Goal: Information Seeking & Learning: Learn about a topic

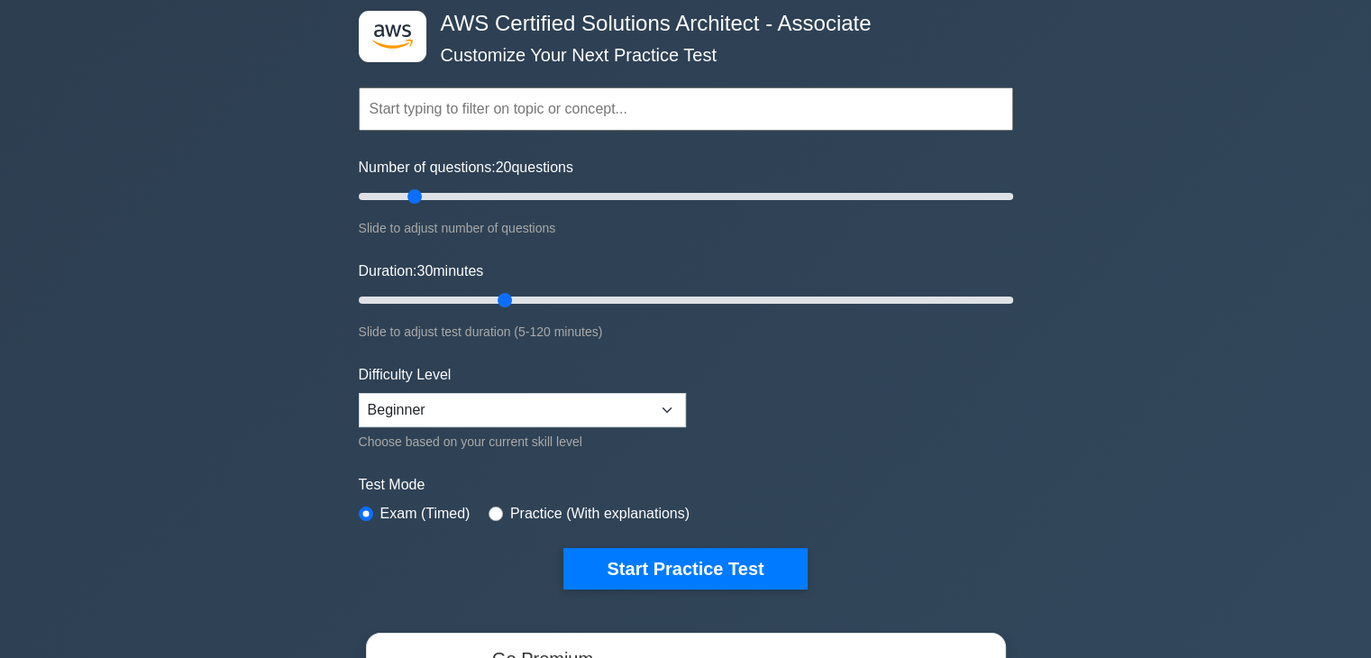
click at [1108, 598] on div ".st0{fill:#252F3E;} .st1{fill-rule:evenodd;clip-rule:evenodd;fill:#FF9900;} AWS…" at bounding box center [685, 510] width 1371 height 1084
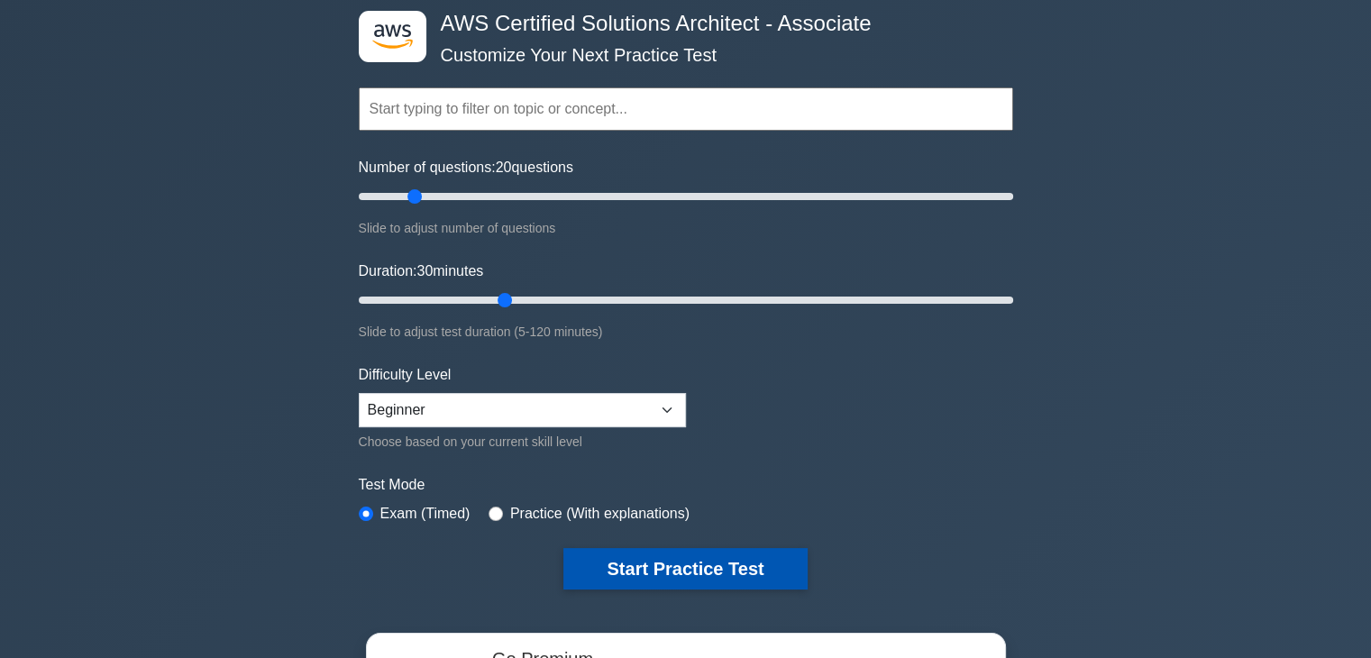
click at [654, 557] on button "Start Practice Test" at bounding box center [684, 568] width 243 height 41
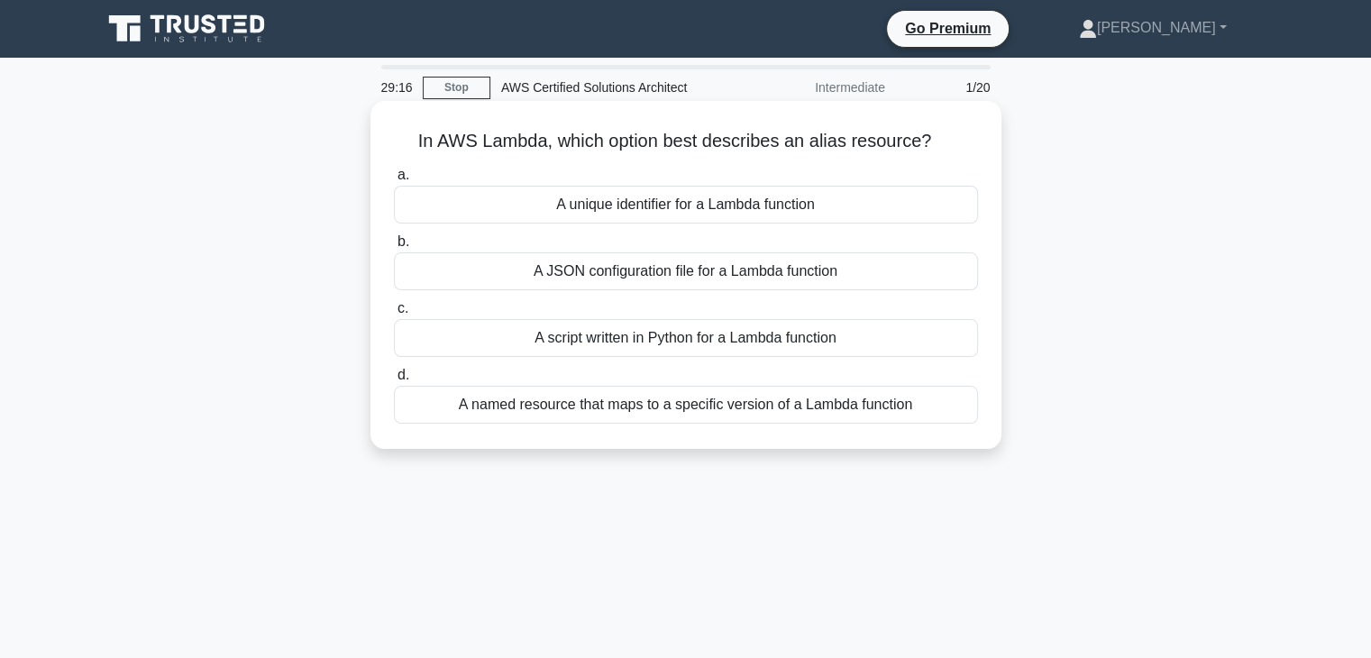
click at [722, 411] on div "A named resource that maps to a specific version of a Lambda function" at bounding box center [686, 405] width 584 height 38
click at [394, 381] on input "d. A named resource that maps to a specific version of a Lambda function" at bounding box center [394, 376] width 0 height 12
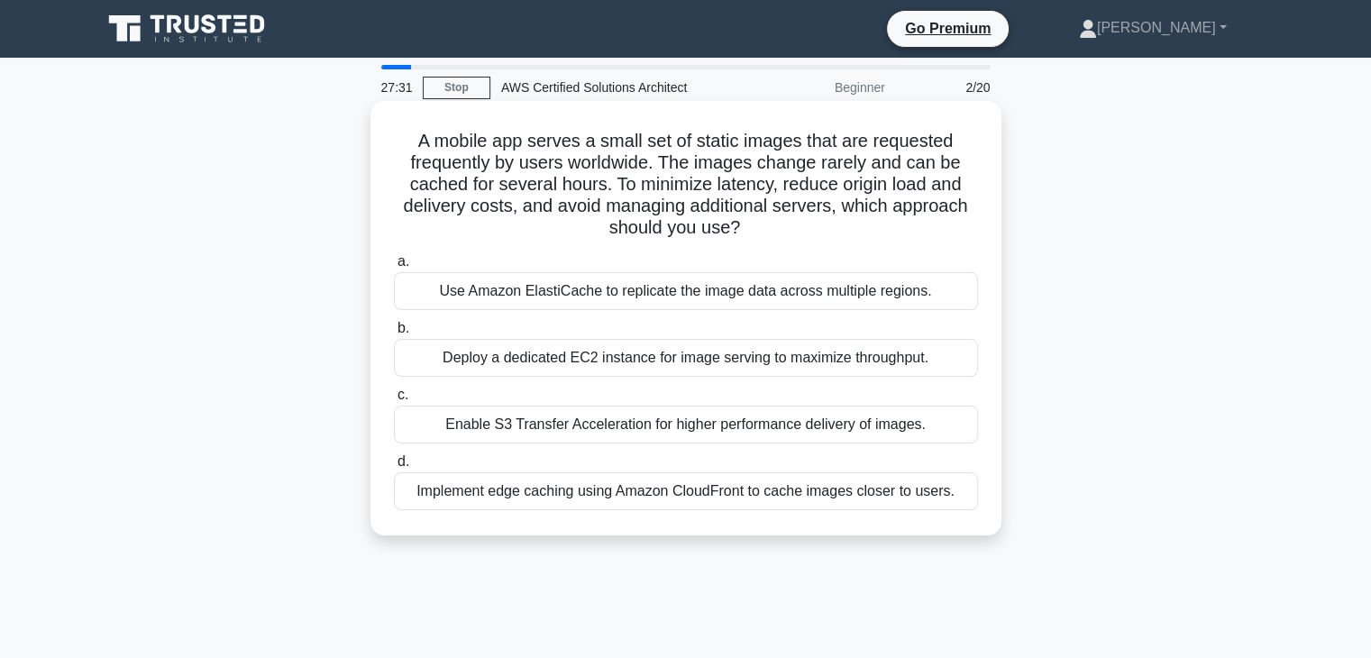
click at [611, 498] on div "Implement edge caching using Amazon CloudFront to cache images closer to users." at bounding box center [686, 491] width 584 height 38
click at [394, 468] on input "d. Implement edge caching using Amazon CloudFront to cache images closer to use…" at bounding box center [394, 462] width 0 height 12
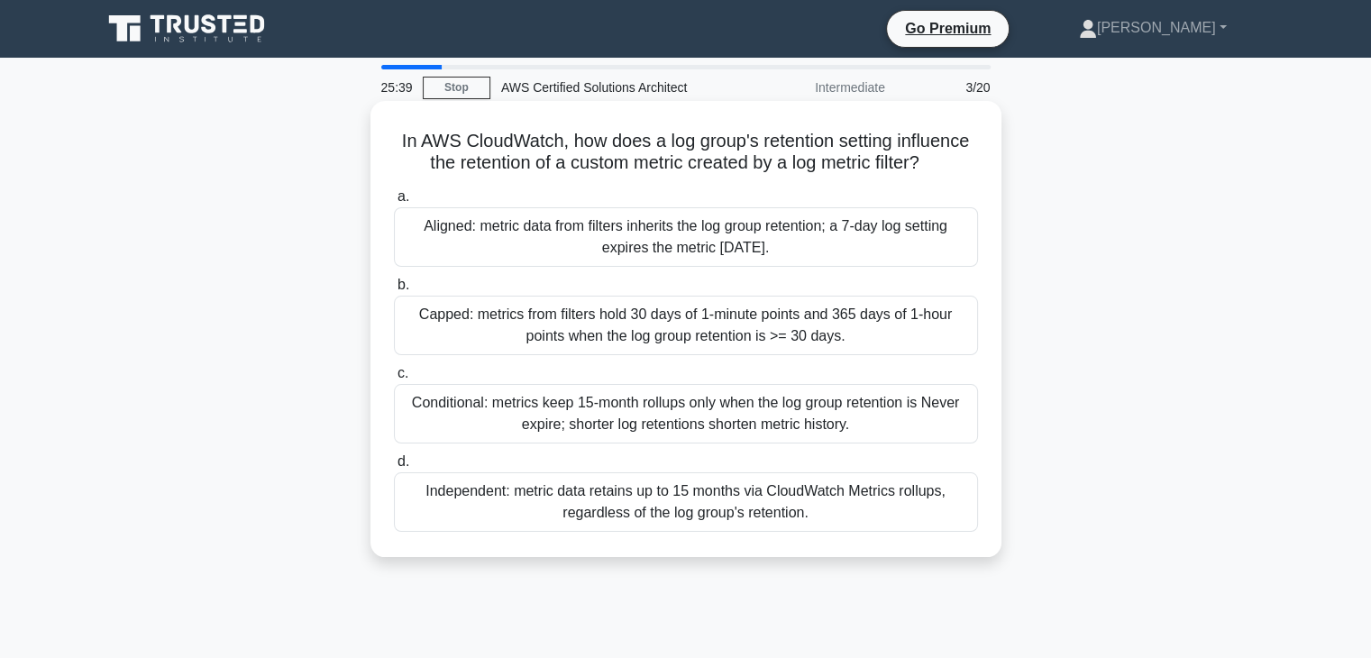
click at [568, 507] on div "Independent: metric data retains up to 15 months via CloudWatch Metrics rollups…" at bounding box center [686, 501] width 584 height 59
click at [394, 468] on input "d. Independent: metric data retains up to 15 months via CloudWatch Metrics roll…" at bounding box center [394, 462] width 0 height 12
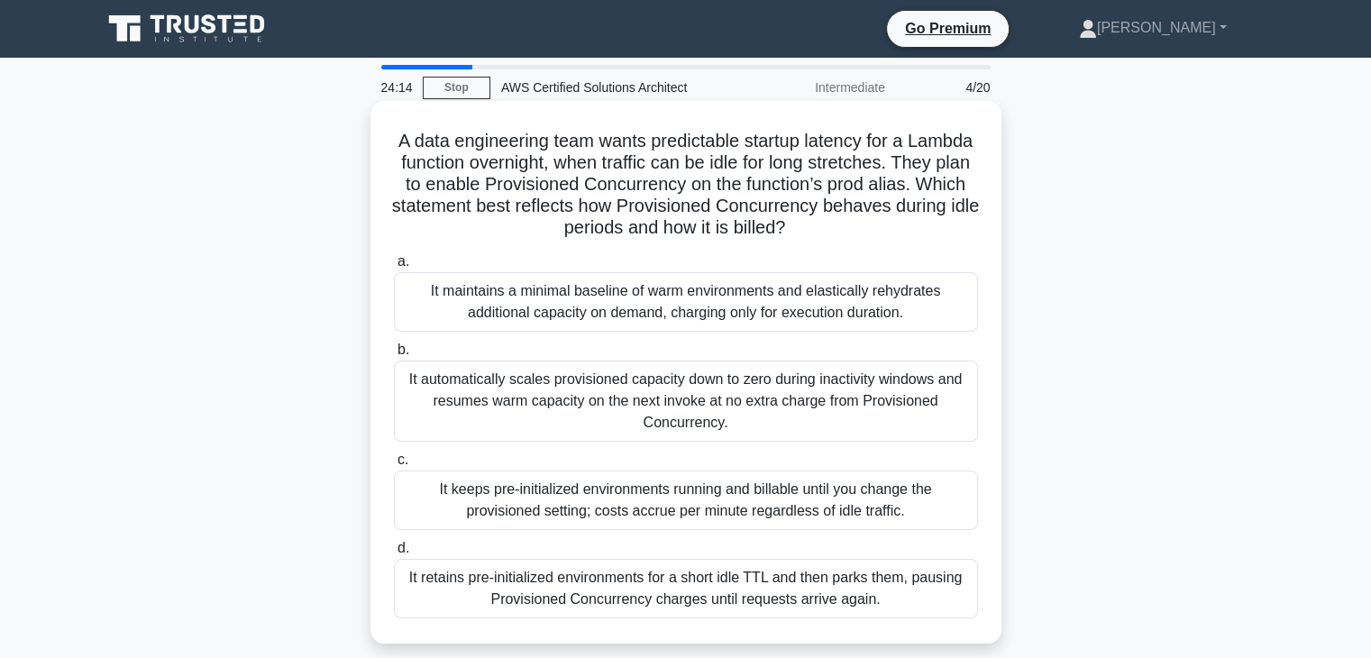
click at [649, 413] on div "It automatically scales provisioned capacity down to zero during inactivity win…" at bounding box center [686, 401] width 584 height 81
click at [394, 356] on input "b. It automatically scales provisioned capacity down to zero during inactivity …" at bounding box center [394, 350] width 0 height 12
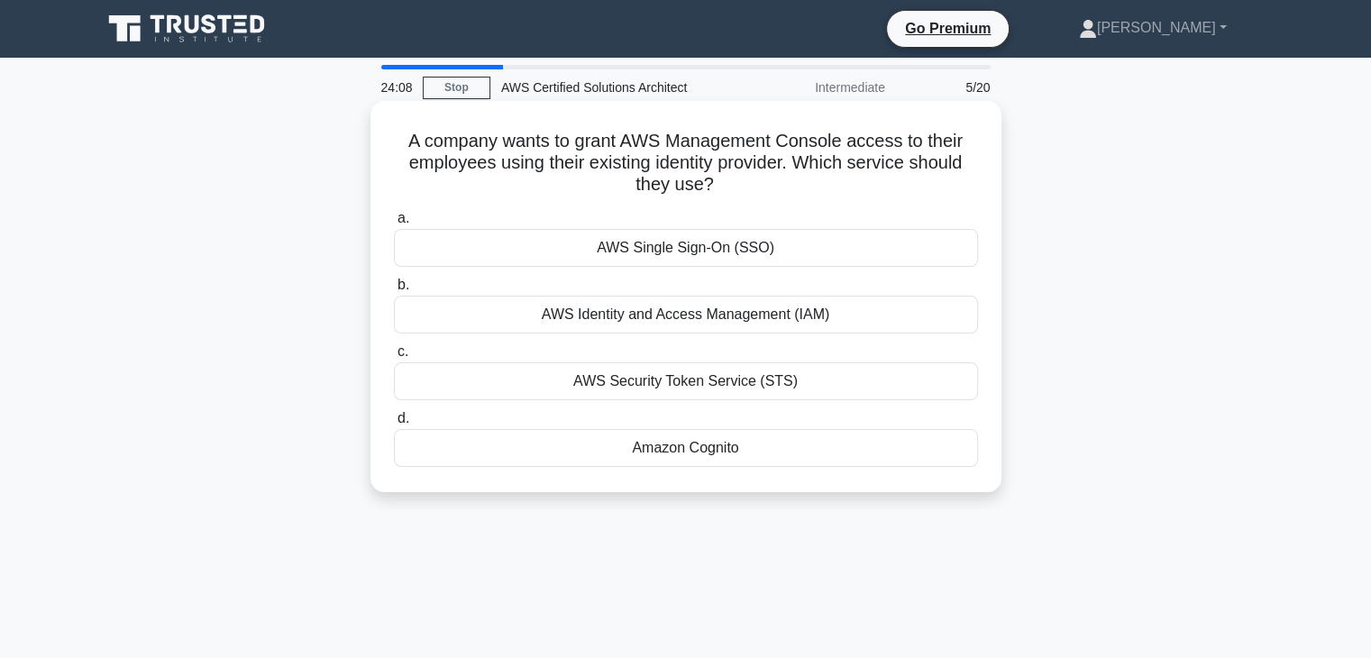
click at [662, 239] on div "AWS Single Sign-On (SSO)" at bounding box center [686, 248] width 584 height 38
click at [394, 224] on input "a. AWS Single Sign-On (SSO)" at bounding box center [394, 219] width 0 height 12
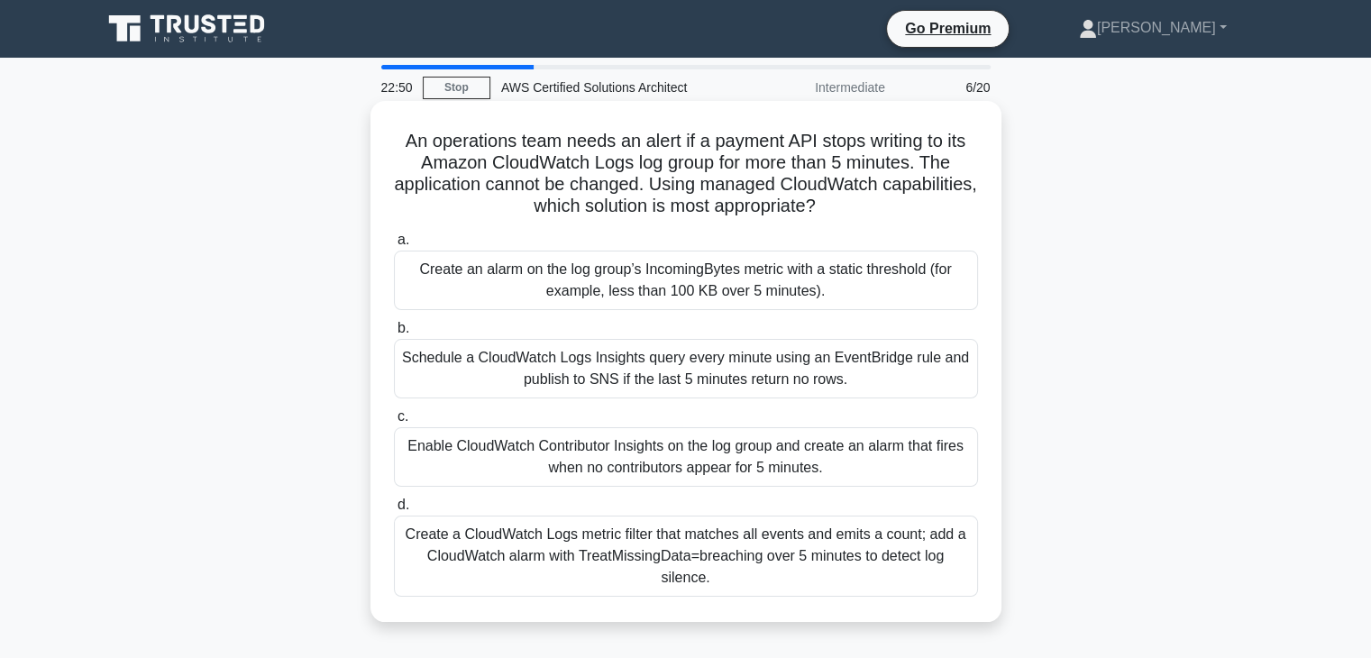
click at [841, 362] on div "Schedule a CloudWatch Logs Insights query every minute using an EventBridge rul…" at bounding box center [686, 368] width 584 height 59
click at [394, 334] on input "b. Schedule a CloudWatch Logs Insights query every minute using an EventBridge …" at bounding box center [394, 329] width 0 height 12
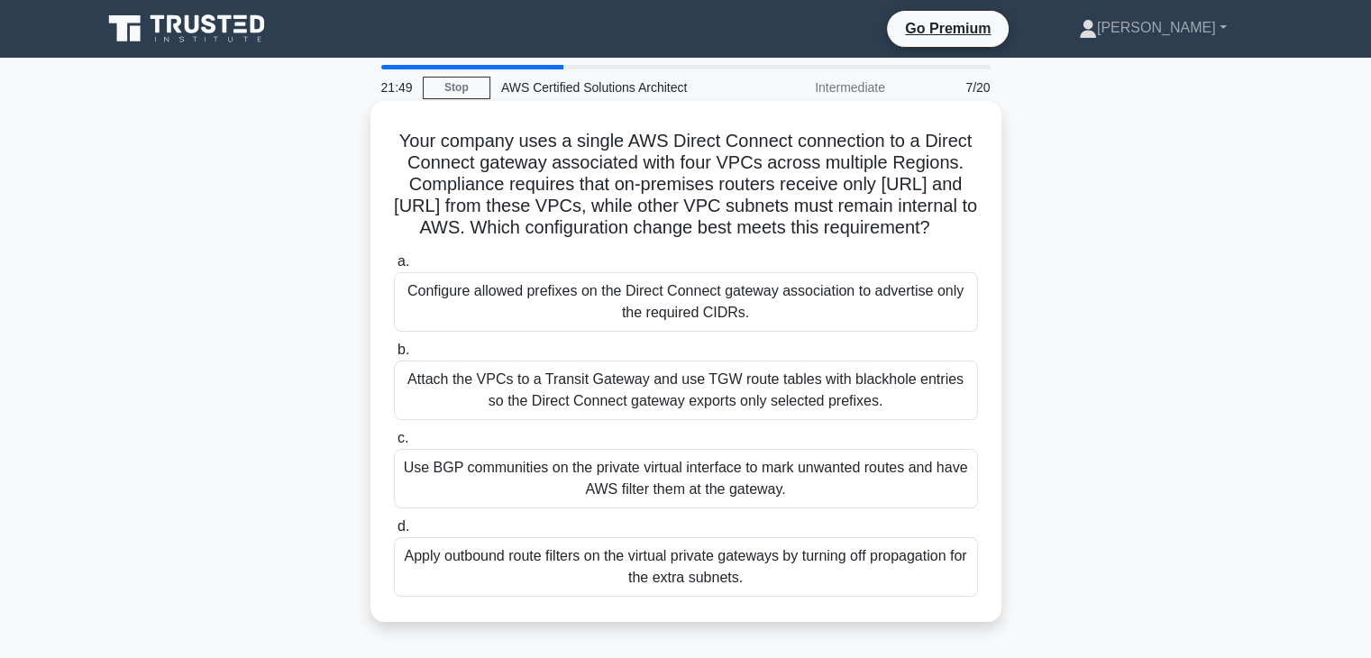
click at [614, 416] on div "Attach the VPCs to a Transit Gateway and use TGW route tables with blackhole en…" at bounding box center [686, 390] width 584 height 59
click at [394, 356] on input "b. Attach the VPCs to a Transit Gateway and use TGW route tables with blackhole…" at bounding box center [394, 350] width 0 height 12
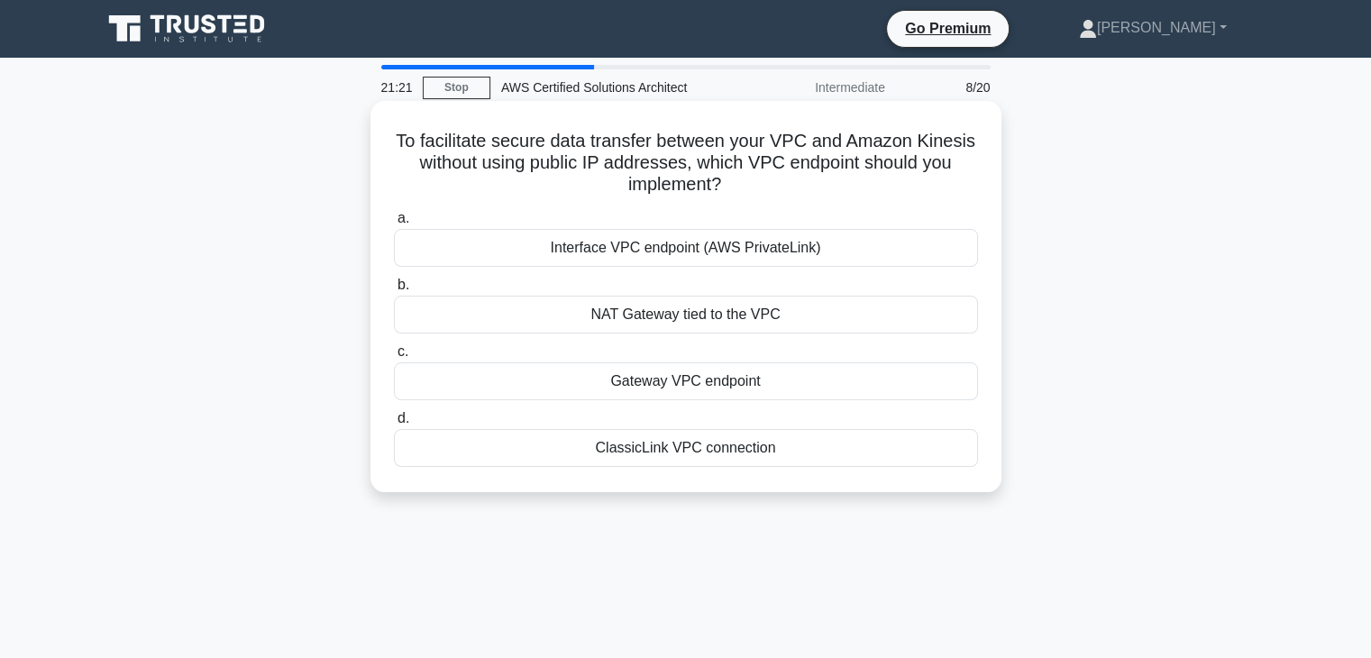
click at [491, 241] on div "Interface VPC endpoint (AWS PrivateLink)" at bounding box center [686, 248] width 584 height 38
click at [394, 224] on input "a. Interface VPC endpoint (AWS PrivateLink)" at bounding box center [394, 219] width 0 height 12
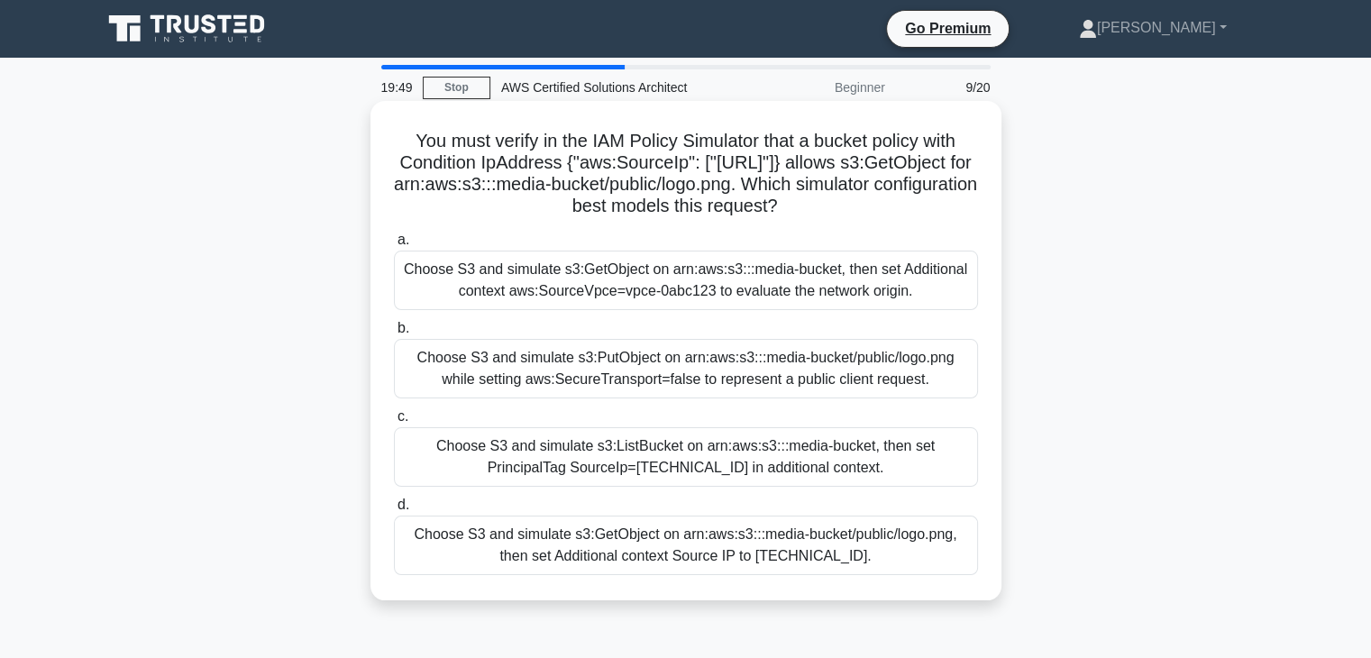
click at [814, 553] on div "Choose S3 and simulate s3:GetObject on arn:aws:s3:::media-bucket/public/logo.pn…" at bounding box center [686, 545] width 584 height 59
click at [394, 511] on input "d. Choose S3 and simulate s3:GetObject on arn:aws:s3:::media-bucket/public/logo…" at bounding box center [394, 505] width 0 height 12
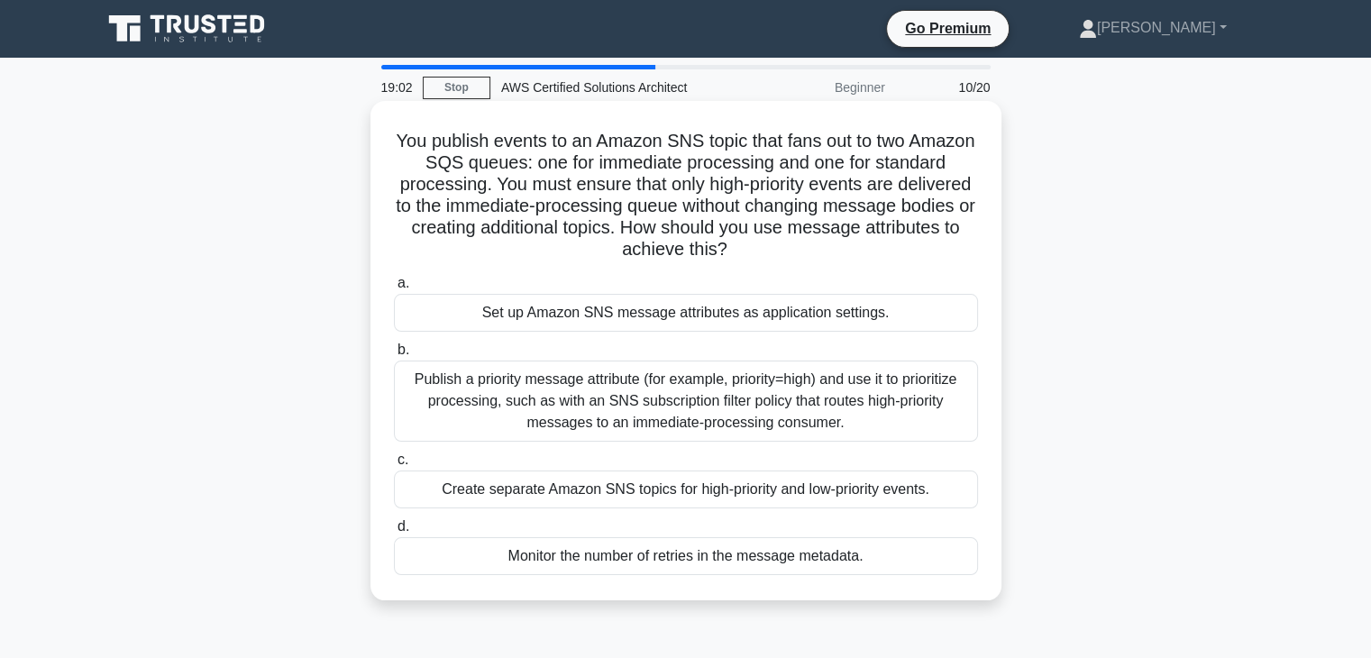
click at [691, 381] on div "Publish a priority message attribute (for example, priority=high) and use it to…" at bounding box center [686, 401] width 584 height 81
click at [394, 356] on input "b. Publish a priority message attribute (for example, priority=high) and use it…" at bounding box center [394, 350] width 0 height 12
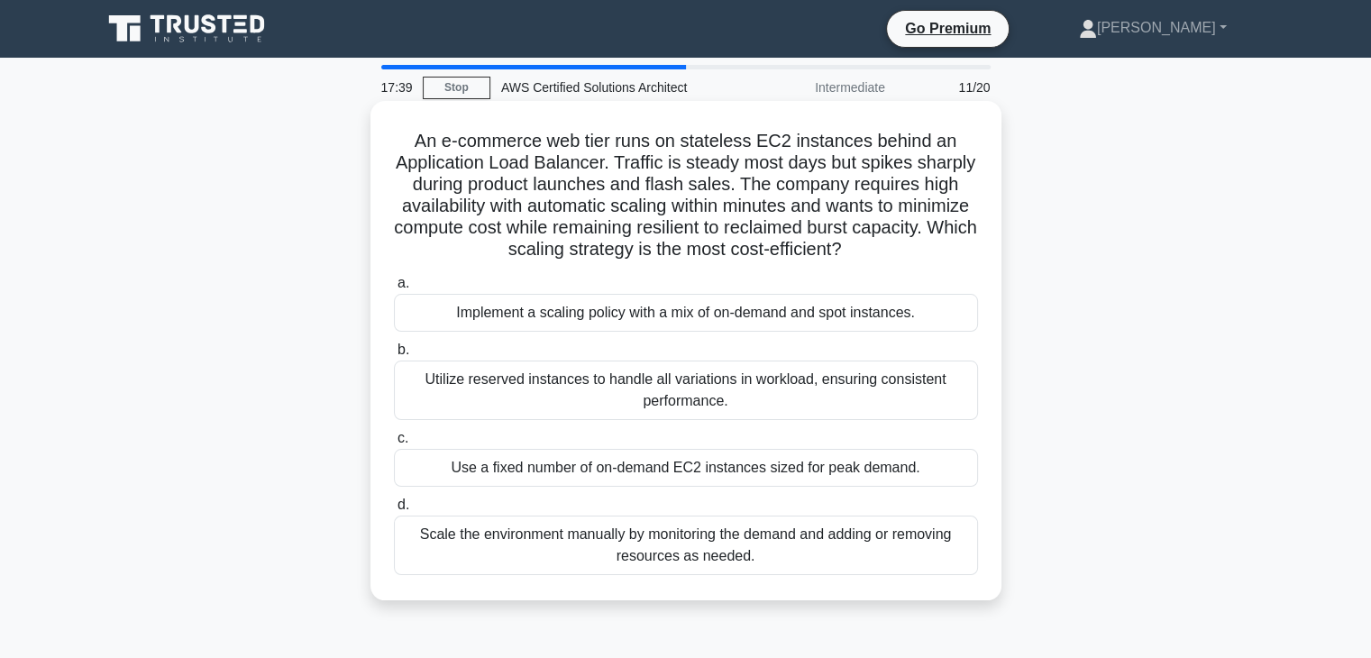
click at [660, 310] on div "Implement a scaling policy with a mix of on-demand and spot instances." at bounding box center [686, 313] width 584 height 38
click at [394, 289] on input "a. Implement a scaling policy with a mix of on-demand and spot instances." at bounding box center [394, 284] width 0 height 12
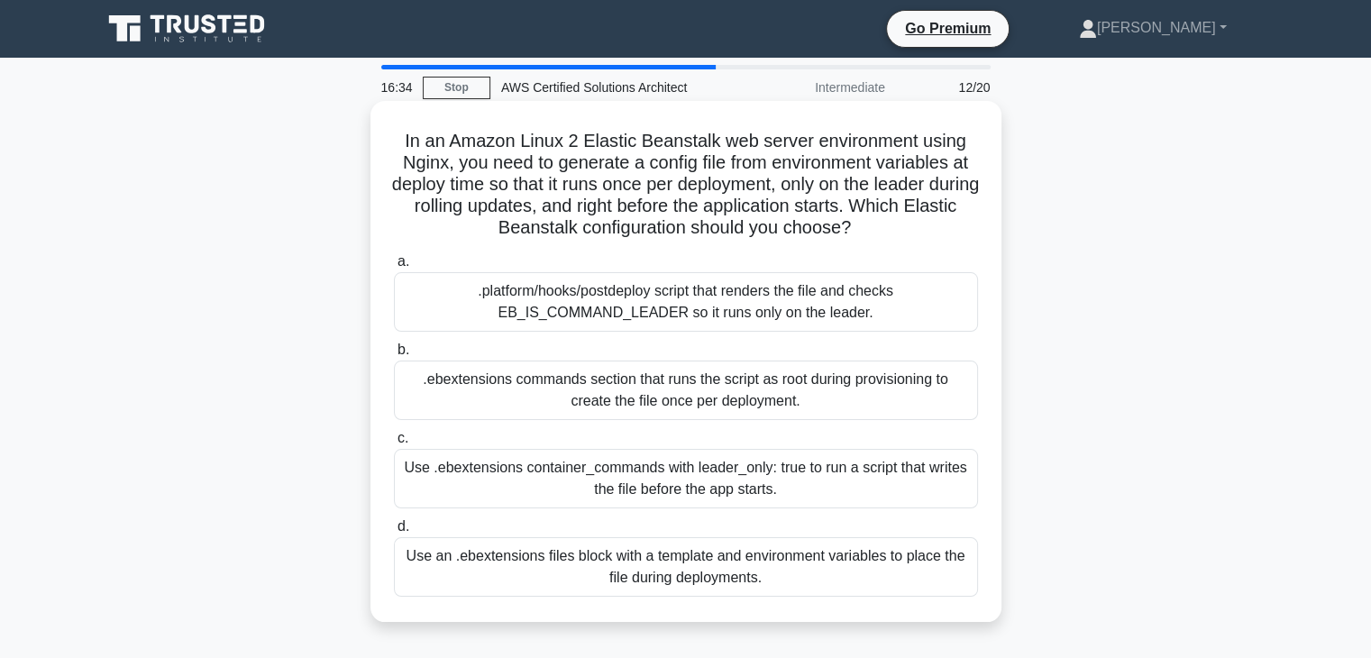
click at [727, 398] on div ".ebextensions commands section that runs the script as root during provisioning…" at bounding box center [686, 390] width 584 height 59
click at [394, 356] on input "b. .ebextensions commands section that runs the script as root during provision…" at bounding box center [394, 350] width 0 height 12
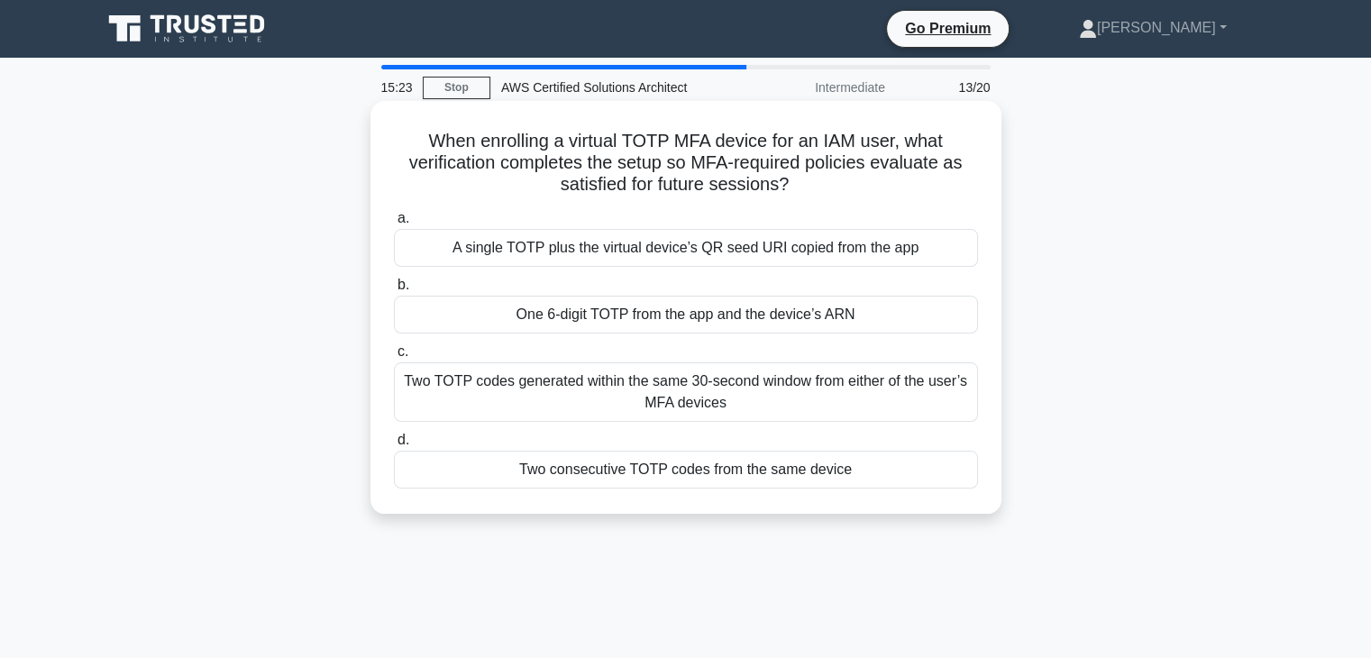
click at [663, 376] on div "Two TOTP codes generated within the same 30-second window from either of the us…" at bounding box center [686, 391] width 584 height 59
click at [394, 358] on input "c. Two TOTP codes generated within the same 30-second window from either of the…" at bounding box center [394, 352] width 0 height 12
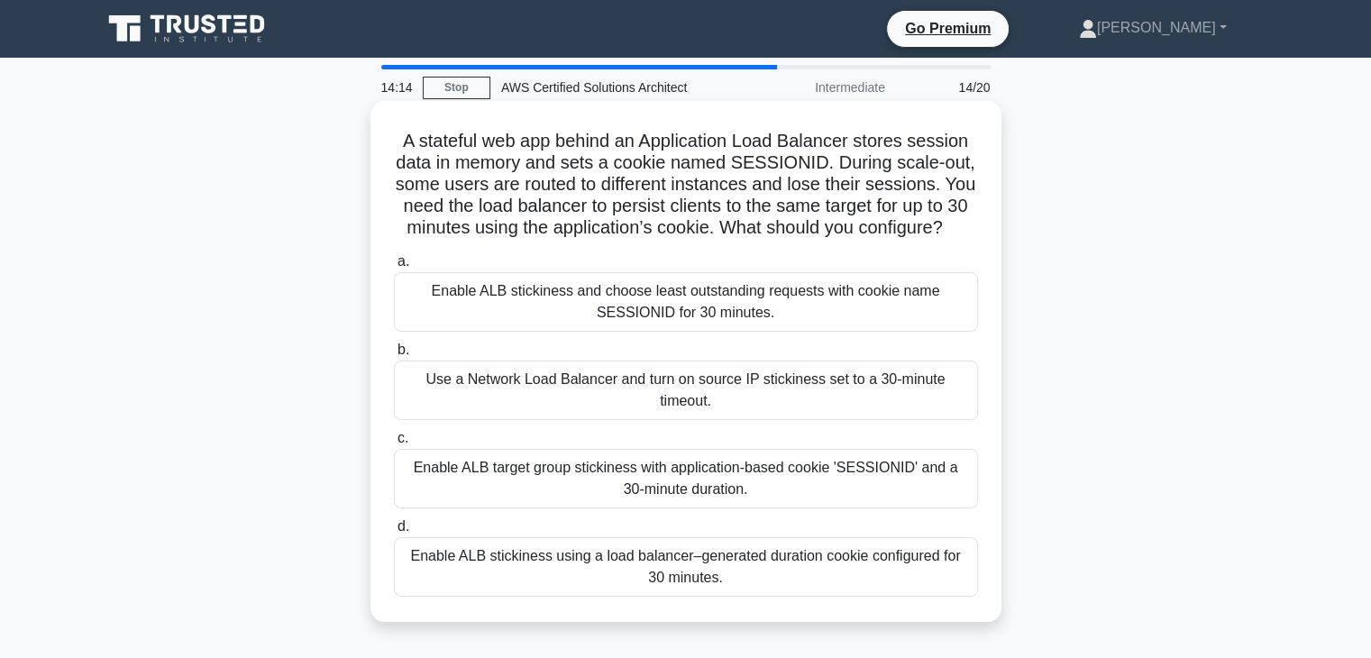
click at [614, 537] on div "Enable ALB stickiness using a load balancer–generated duration cookie configure…" at bounding box center [686, 566] width 584 height 59
click at [394, 533] on input "d. Enable ALB stickiness using a load balancer–generated duration cookie config…" at bounding box center [394, 527] width 0 height 12
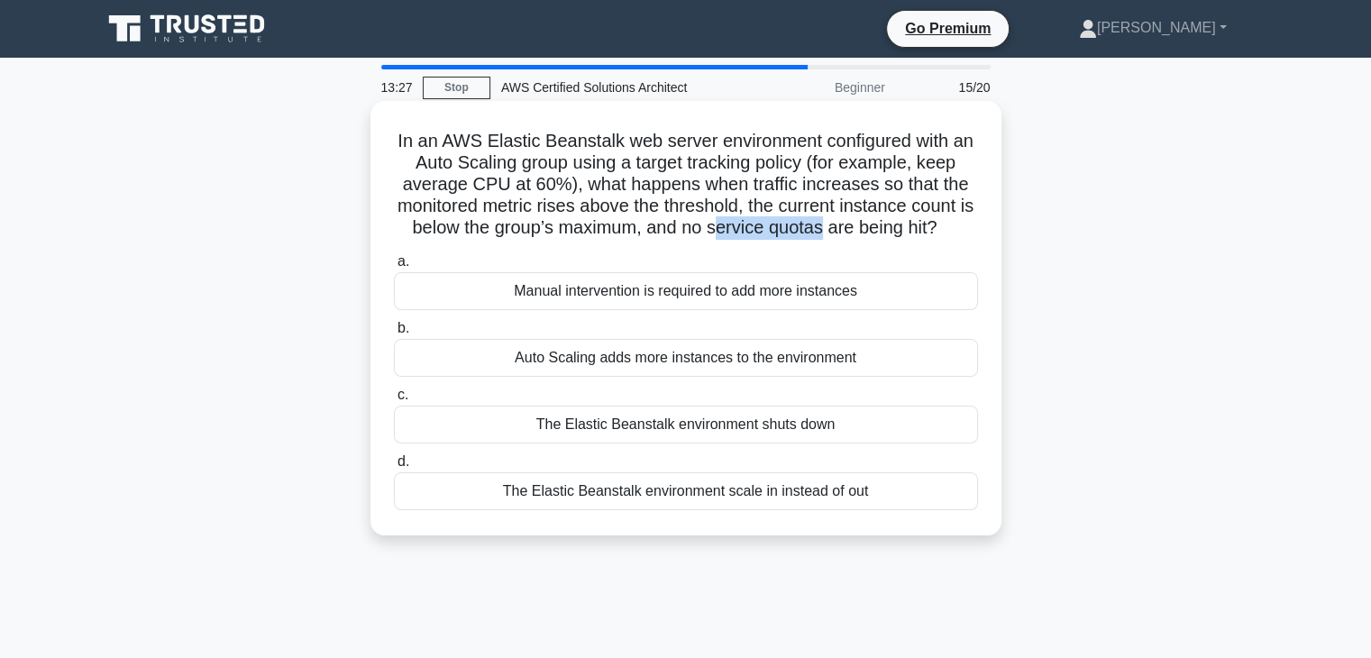
drag, startPoint x: 832, startPoint y: 234, endPoint x: 725, endPoint y: 235, distance: 107.3
click at [725, 235] on h5 "In an AWS Elastic Beanstalk web server environment configured with an Auto Scal…" at bounding box center [686, 185] width 588 height 110
click at [843, 237] on h5 "In an AWS Elastic Beanstalk web server environment configured with an Auto Scal…" at bounding box center [686, 185] width 588 height 110
click at [895, 234] on h5 "In an AWS Elastic Beanstalk web server environment configured with an Auto Scal…" at bounding box center [686, 185] width 588 height 110
click at [930, 225] on h5 "In an AWS Elastic Beanstalk web server environment configured with an Auto Scal…" at bounding box center [686, 185] width 588 height 110
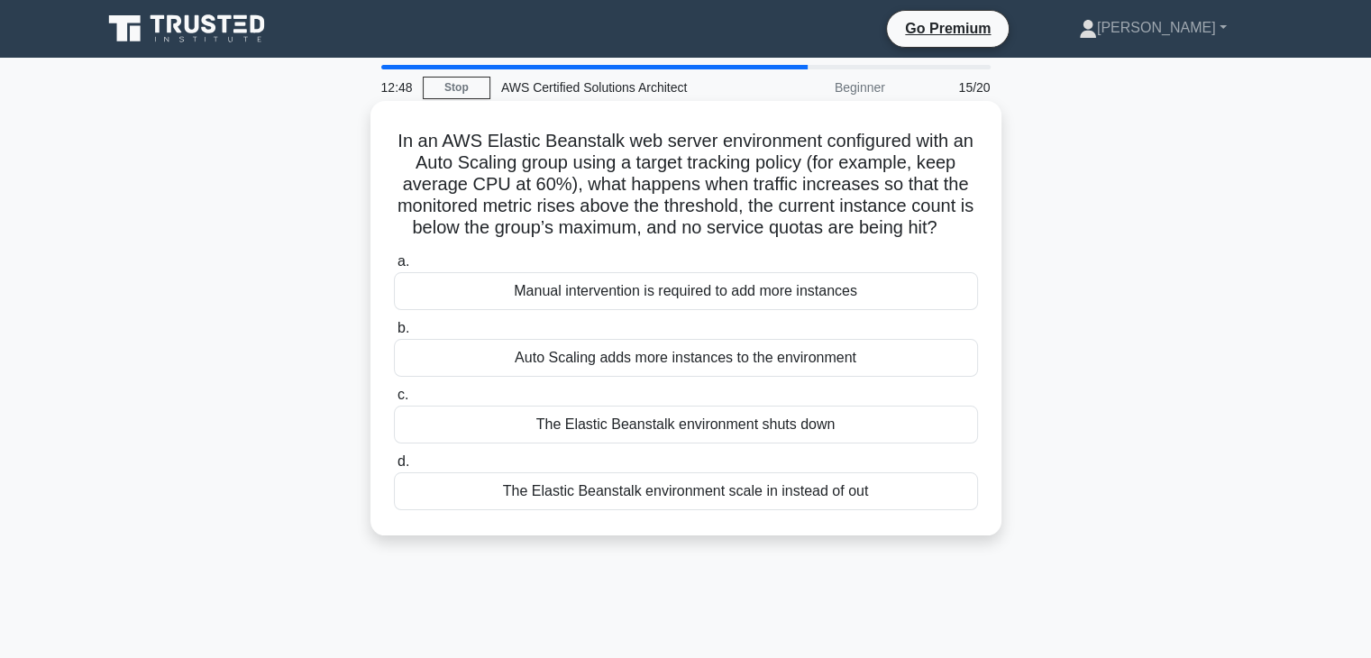
click at [653, 495] on div "The Elastic Beanstalk environment scale in instead of out" at bounding box center [686, 491] width 584 height 38
click at [394, 468] on input "d. The Elastic Beanstalk environment scale in instead of out" at bounding box center [394, 462] width 0 height 12
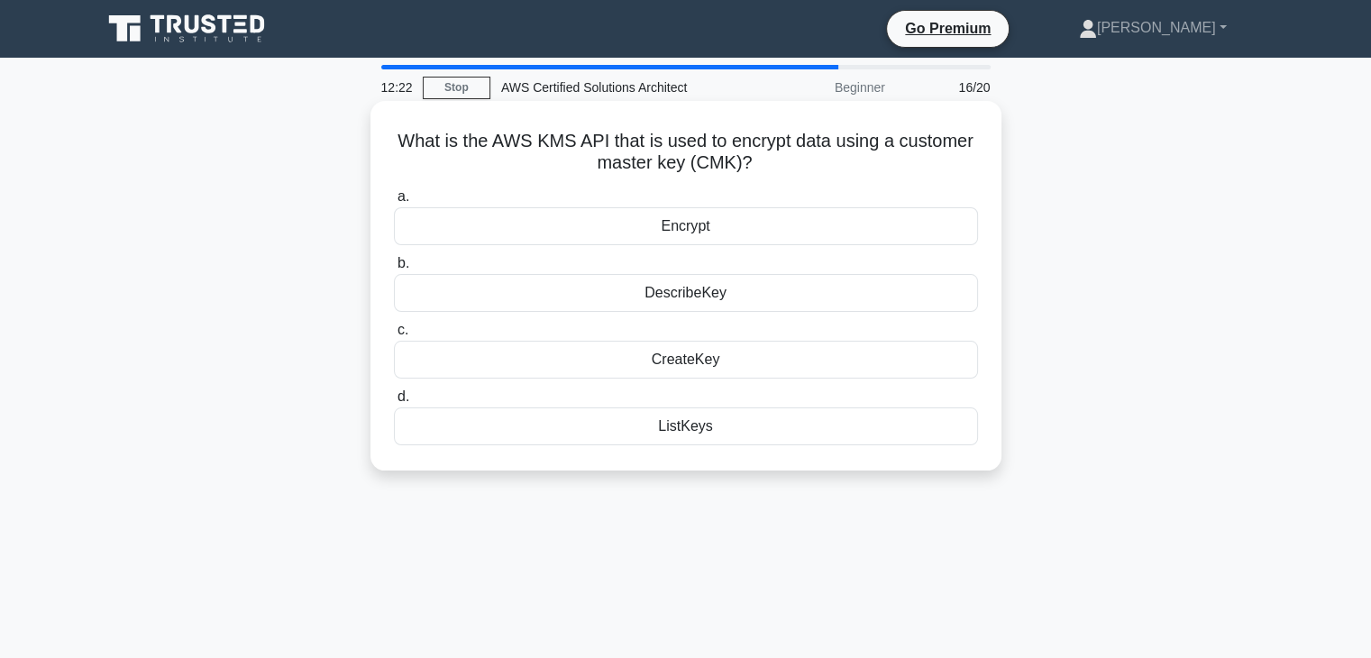
click at [638, 359] on div "CreateKey" at bounding box center [686, 360] width 584 height 38
click at [394, 336] on input "c. CreateKey" at bounding box center [394, 331] width 0 height 12
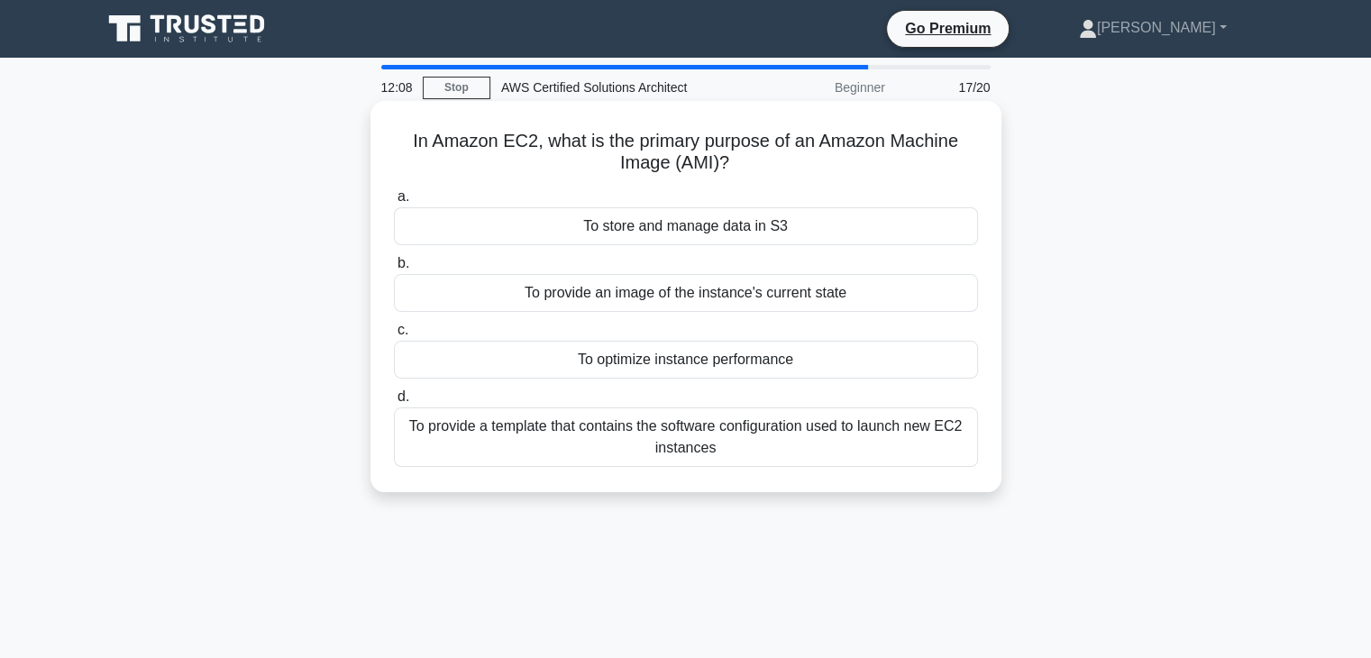
click at [732, 432] on div "To provide a template that contains the software configuration used to launch n…" at bounding box center [686, 436] width 584 height 59
click at [394, 403] on input "d. To provide a template that contains the software configuration used to launc…" at bounding box center [394, 397] width 0 height 12
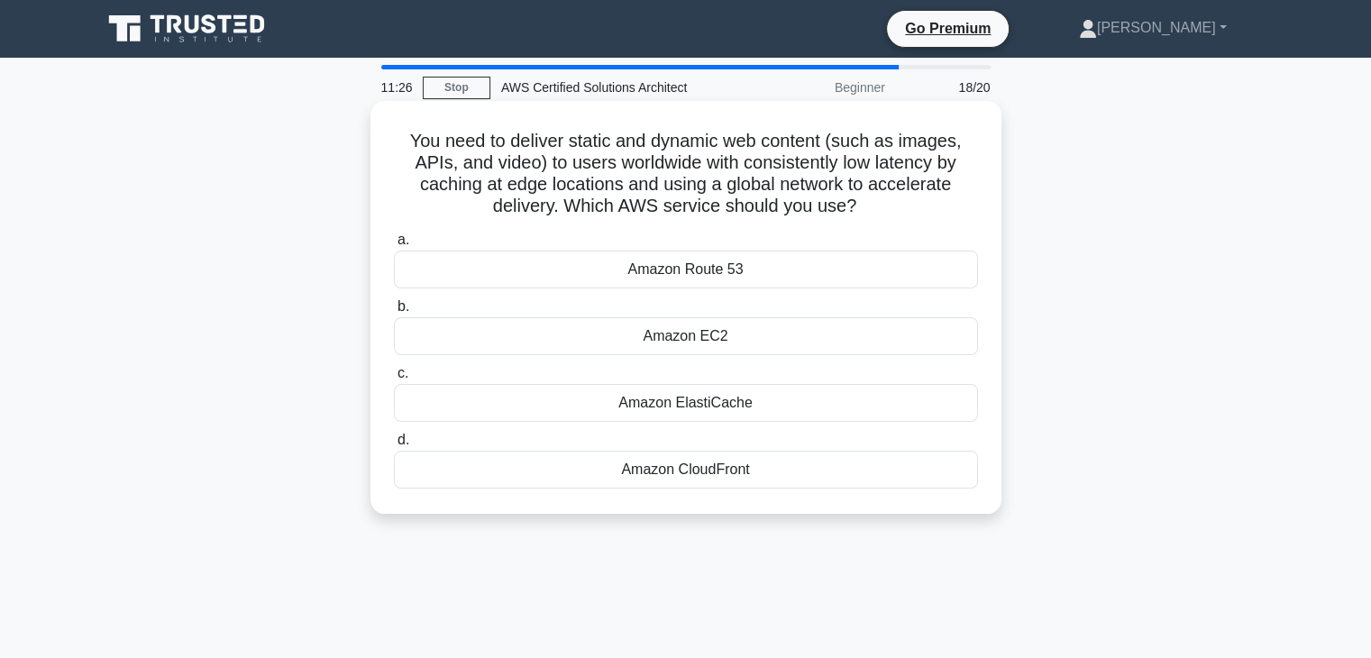
click at [738, 274] on div "Amazon Route 53" at bounding box center [686, 270] width 584 height 38
click at [394, 246] on input "a. Amazon Route 53" at bounding box center [394, 240] width 0 height 12
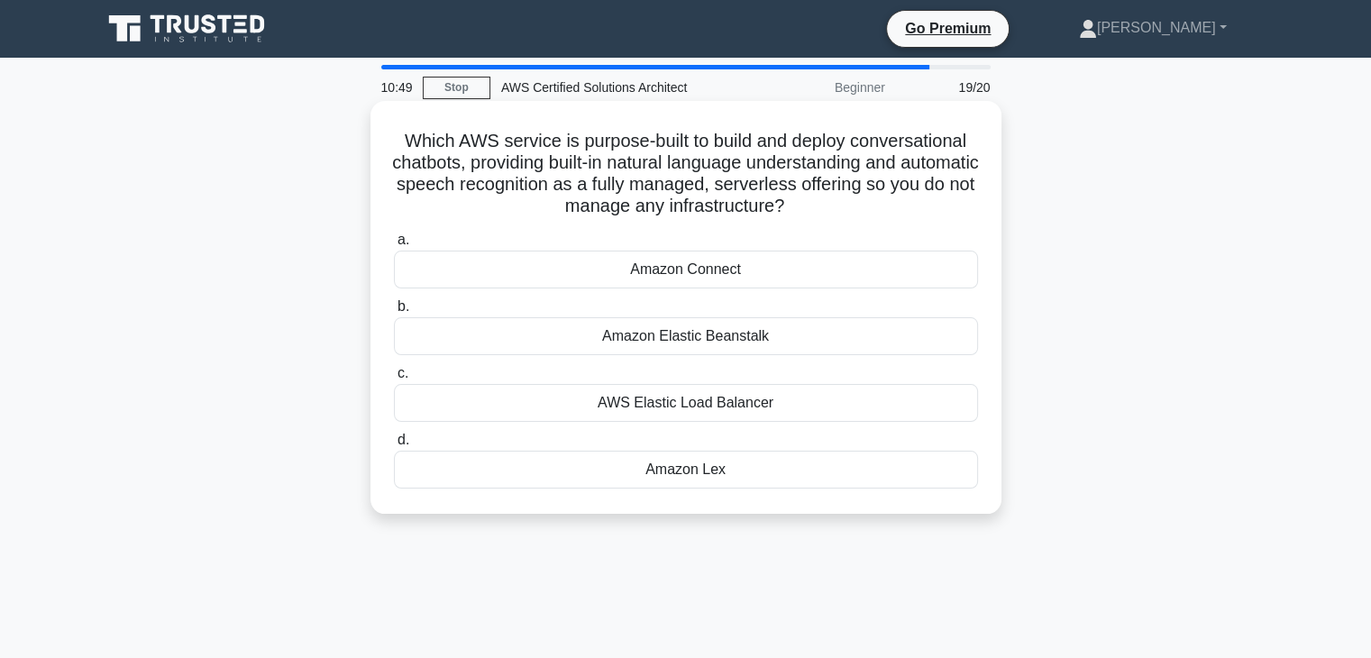
click at [703, 340] on div "Amazon Elastic Beanstalk" at bounding box center [686, 336] width 584 height 38
click at [394, 313] on input "b. Amazon Elastic Beanstalk" at bounding box center [394, 307] width 0 height 12
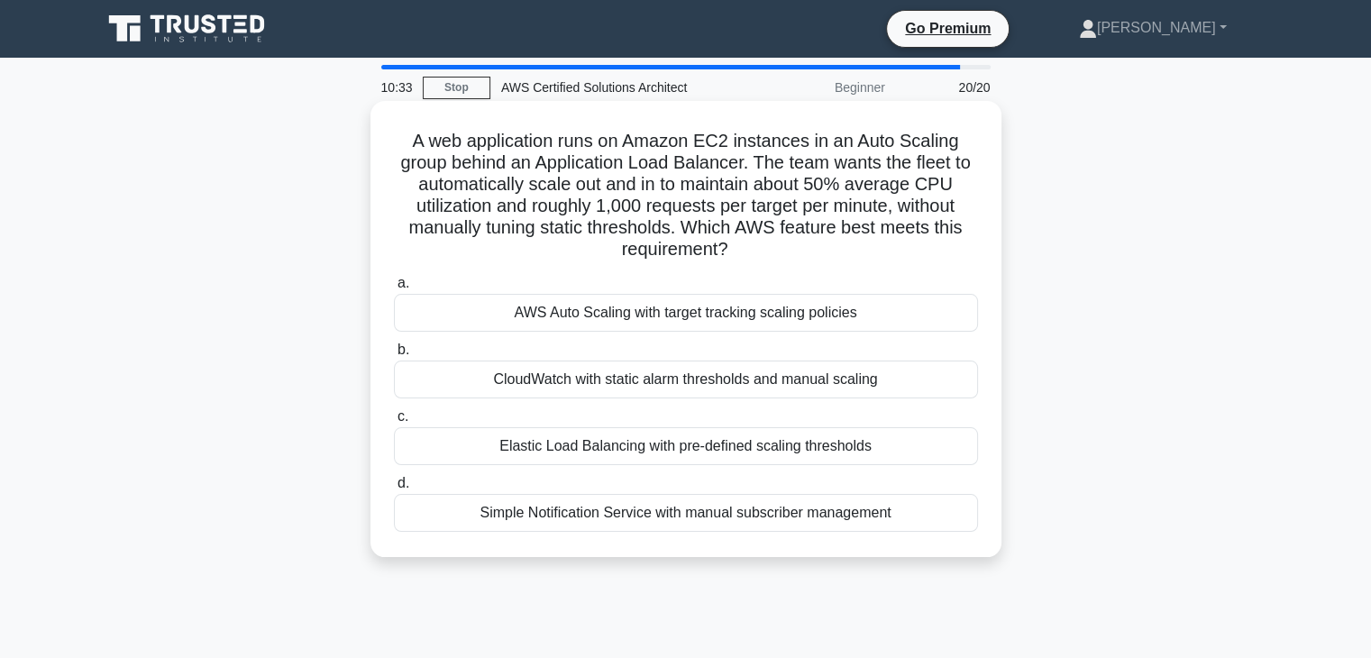
click at [648, 311] on div "AWS Auto Scaling with target tracking scaling policies" at bounding box center [686, 313] width 584 height 38
click at [394, 289] on input "a. AWS Auto Scaling with target tracking scaling policies" at bounding box center [394, 284] width 0 height 12
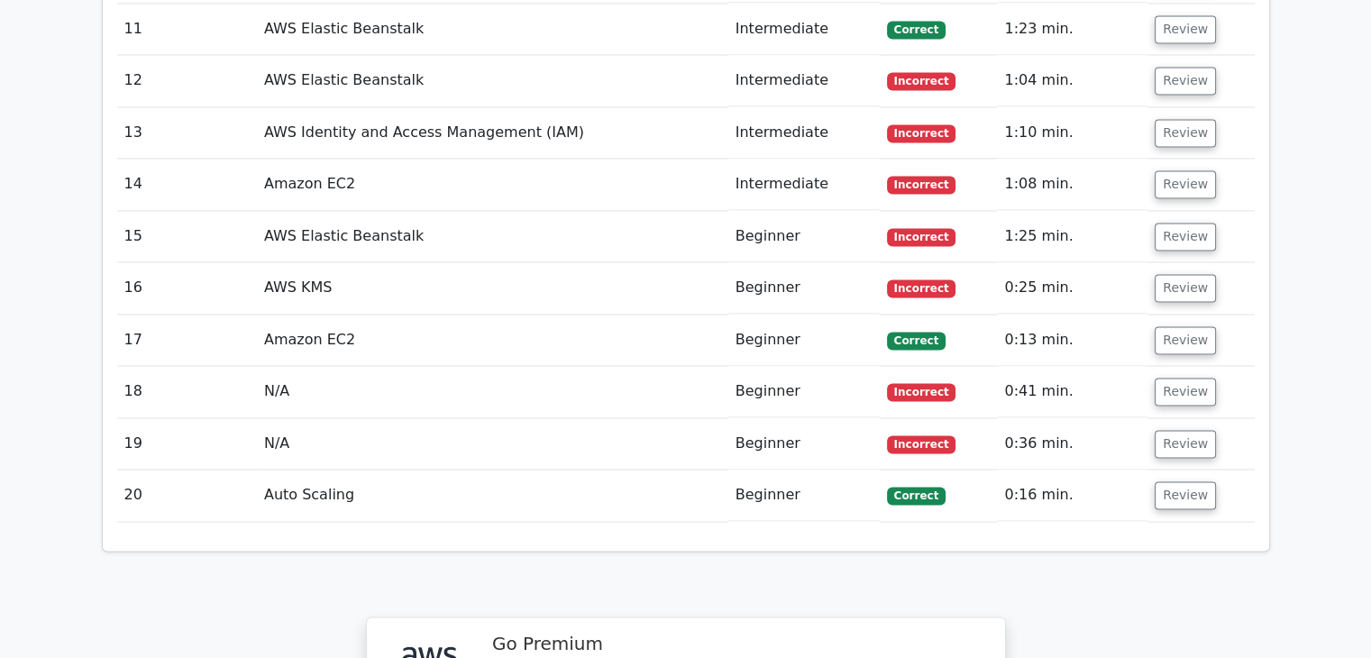
scroll to position [2906, 0]
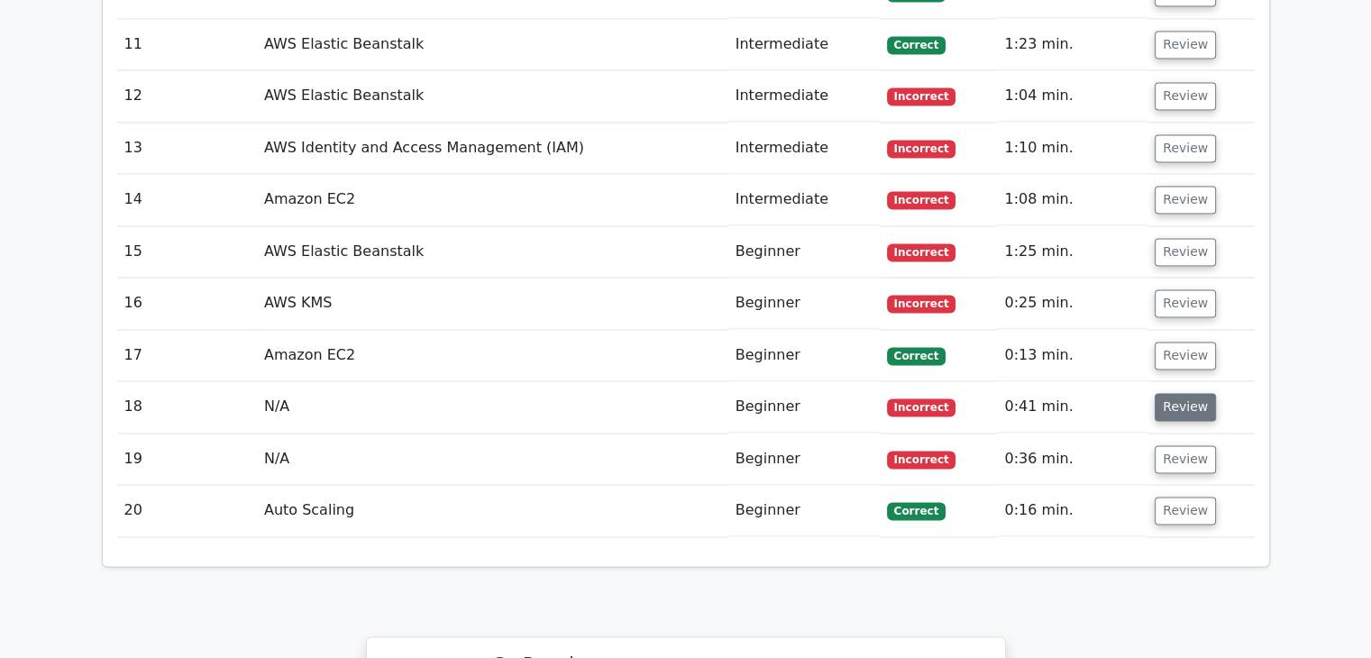
click at [1180, 393] on button "Review" at bounding box center [1185, 407] width 61 height 28
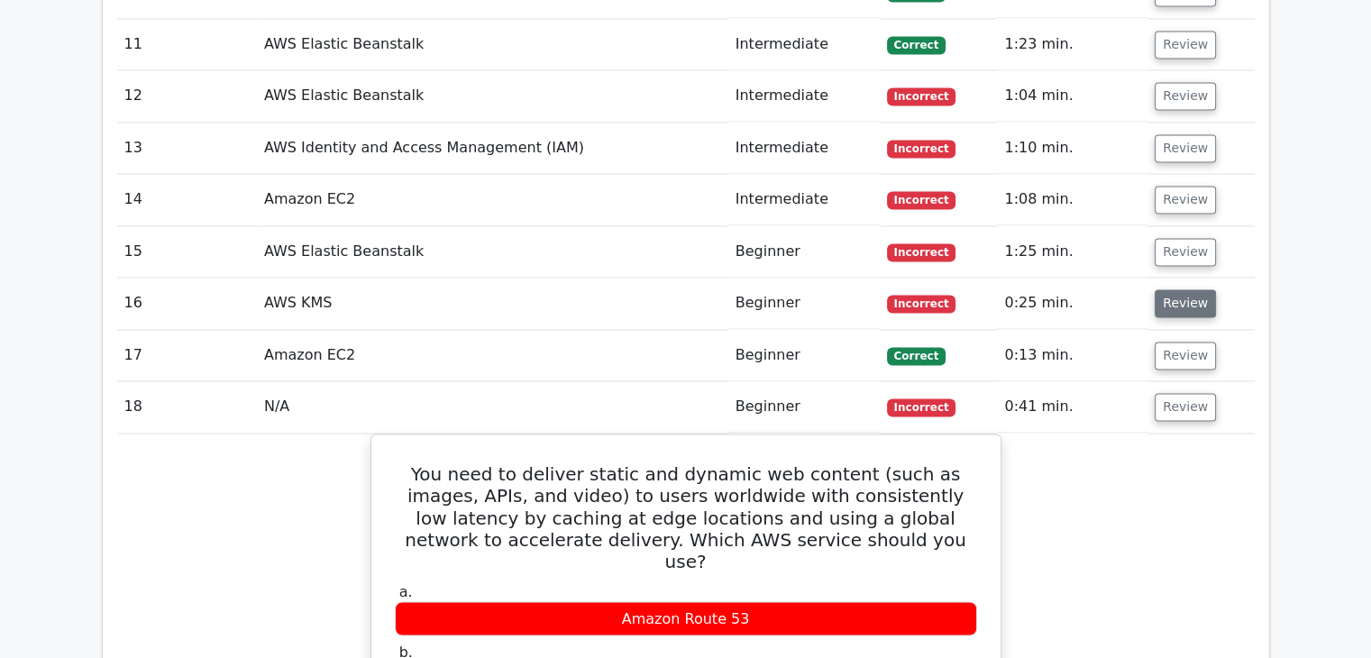
click at [1169, 289] on button "Review" at bounding box center [1185, 303] width 61 height 28
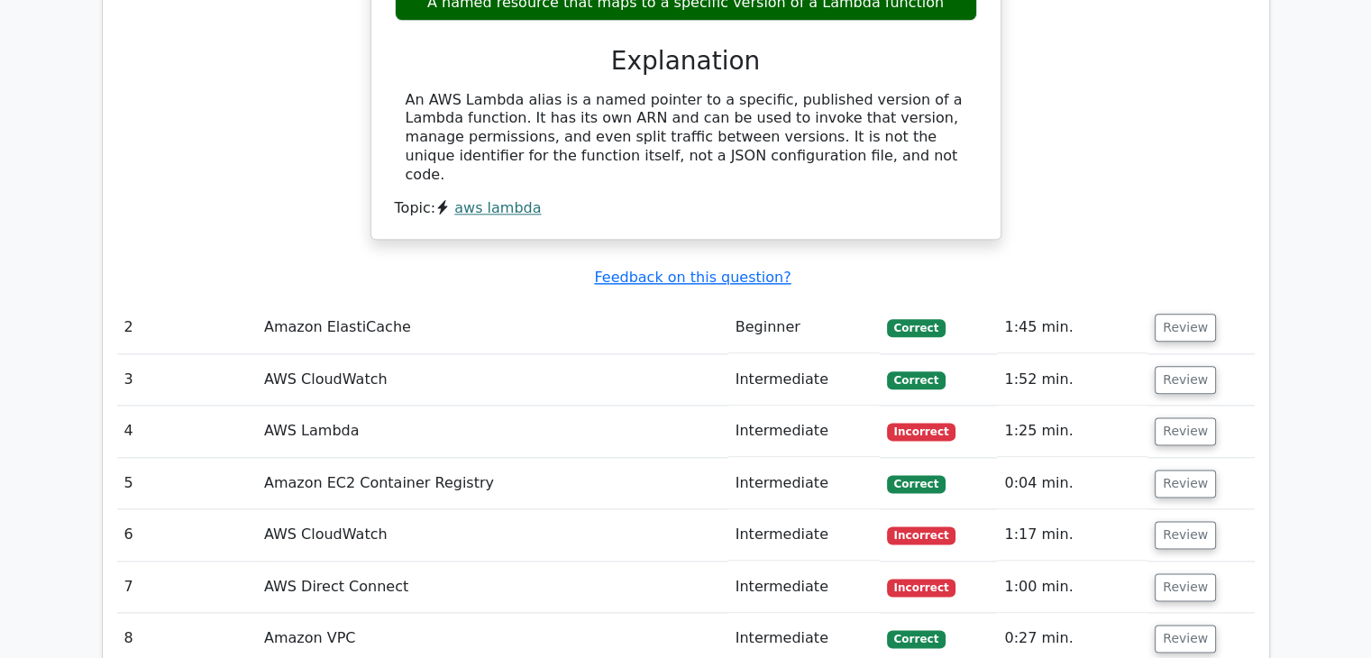
scroll to position [2163, 0]
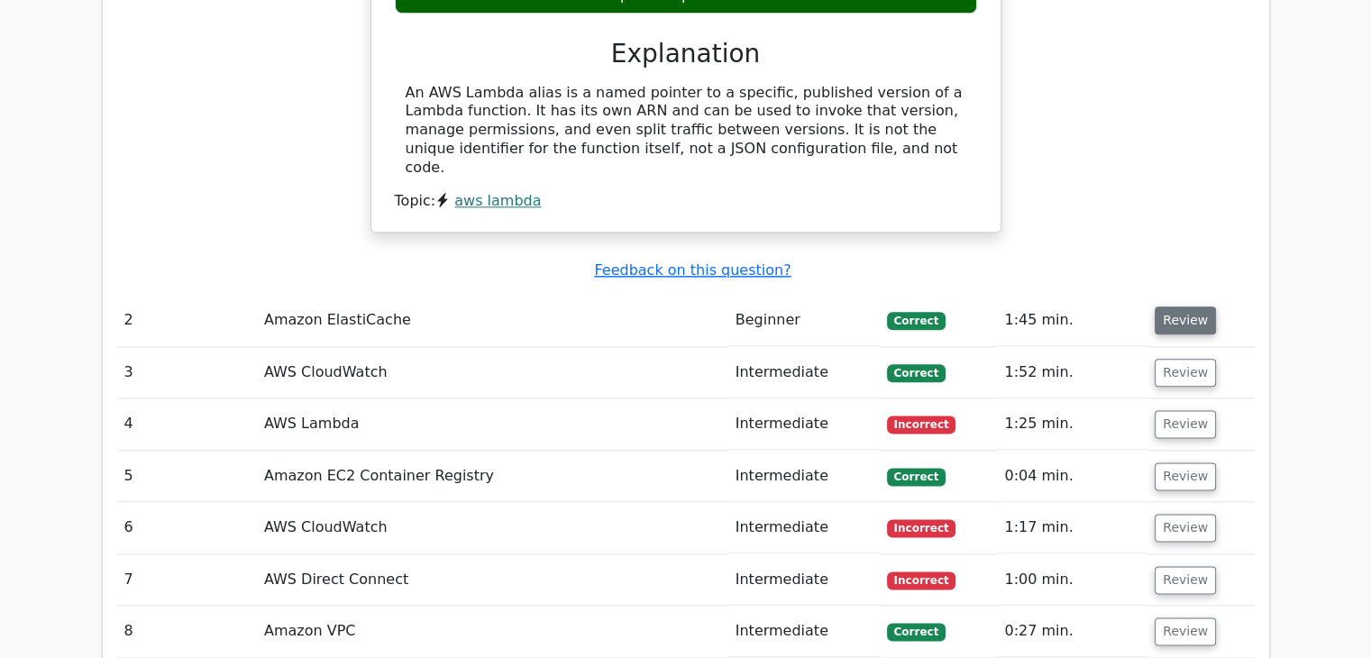
click at [1183, 306] on button "Review" at bounding box center [1185, 320] width 61 height 28
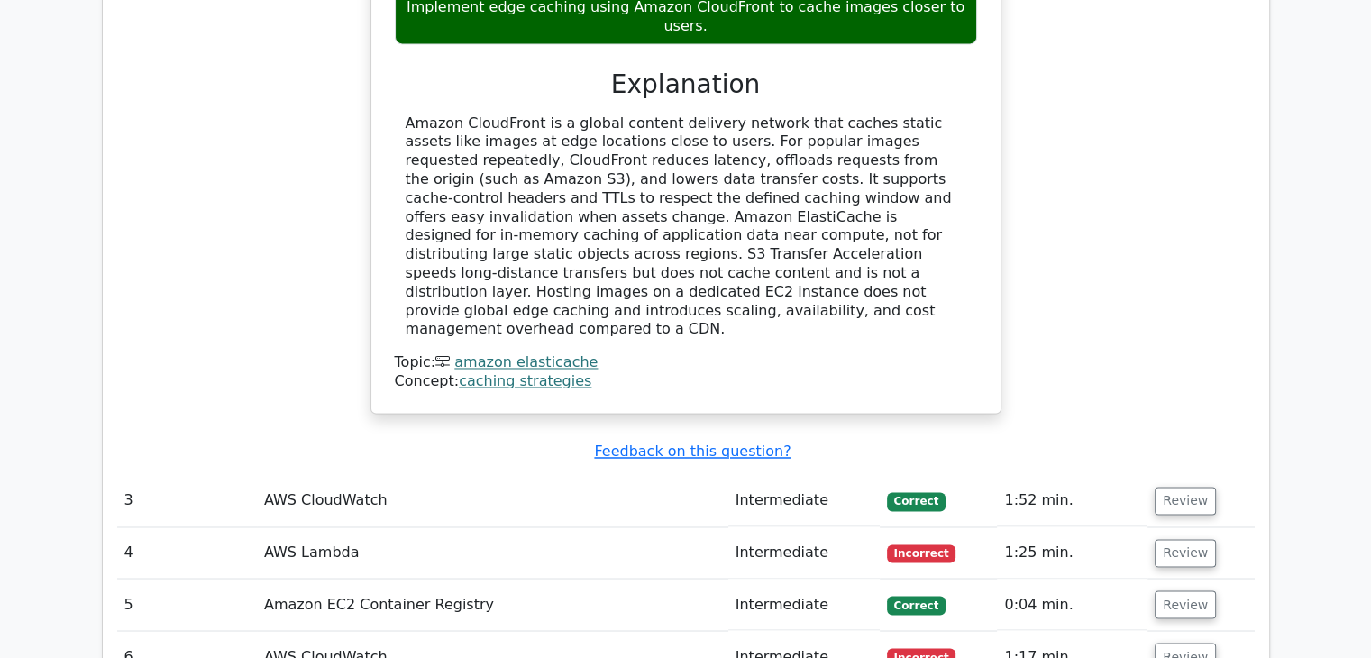
scroll to position [2885, 0]
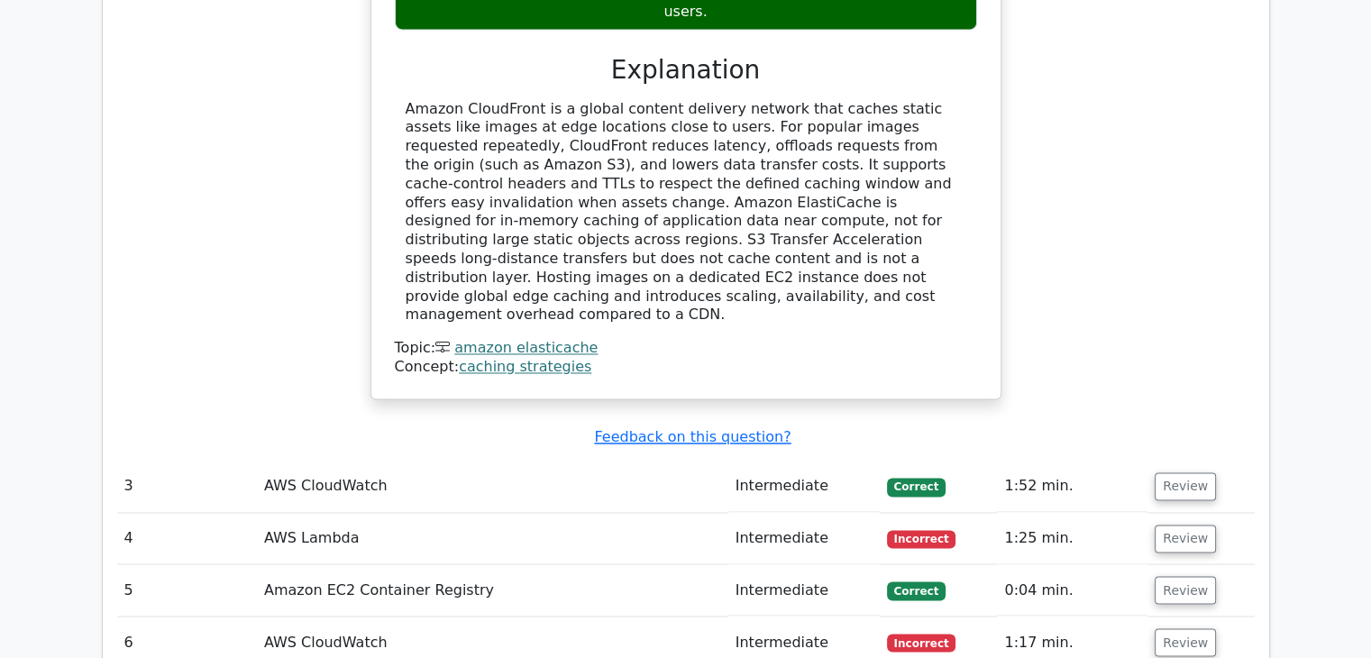
click at [1160, 461] on td "Review" at bounding box center [1201, 486] width 106 height 51
click at [1166, 472] on button "Review" at bounding box center [1185, 486] width 61 height 28
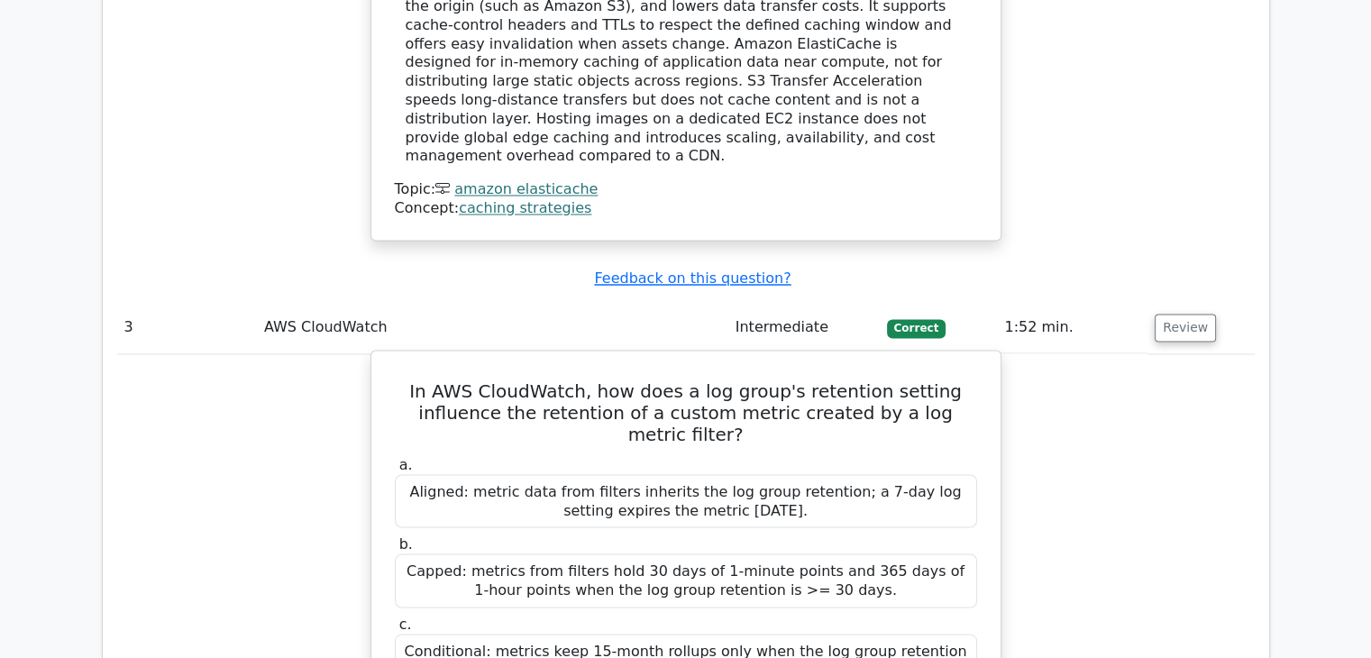
scroll to position [3065, 0]
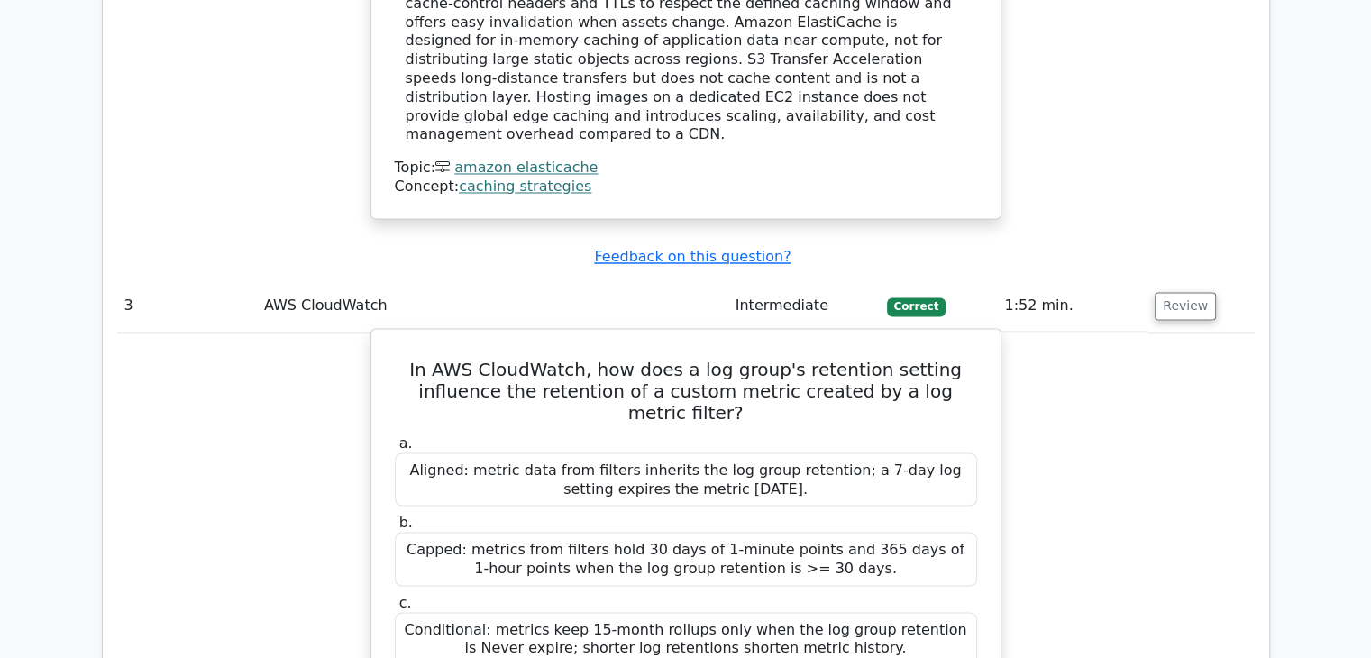
drag, startPoint x: 767, startPoint y: 525, endPoint x: 387, endPoint y: 196, distance: 502.9
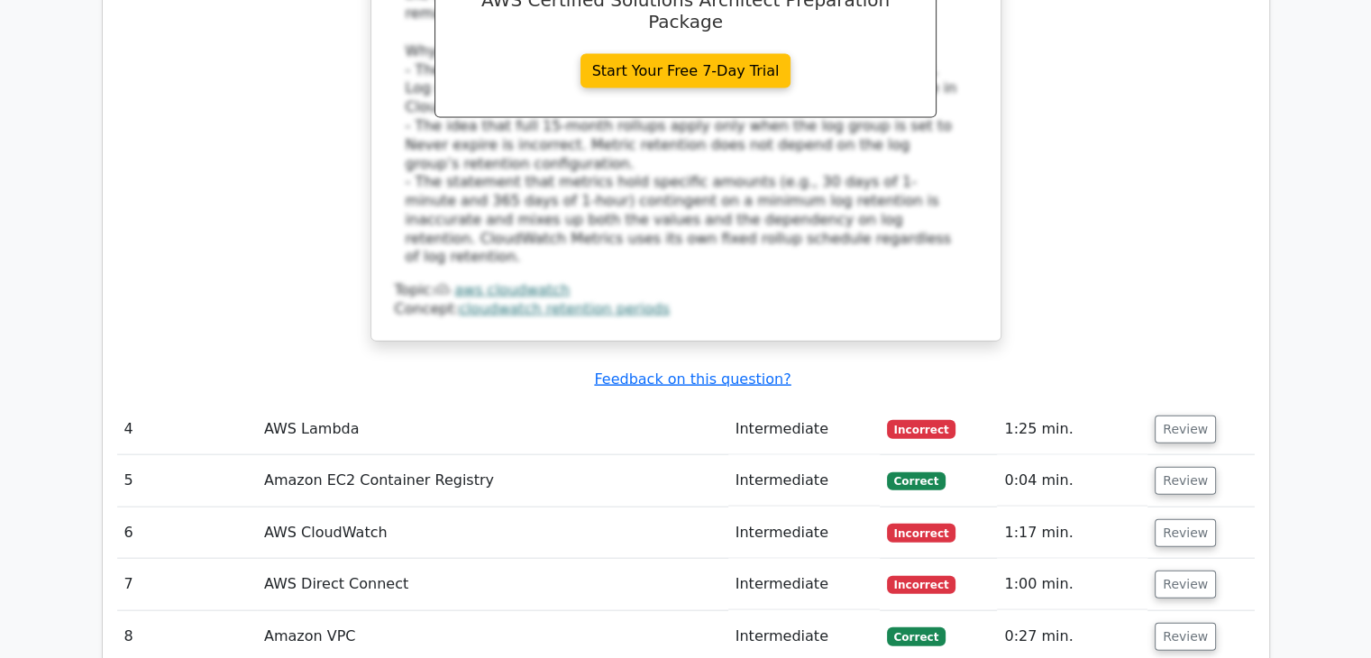
scroll to position [3966, 0]
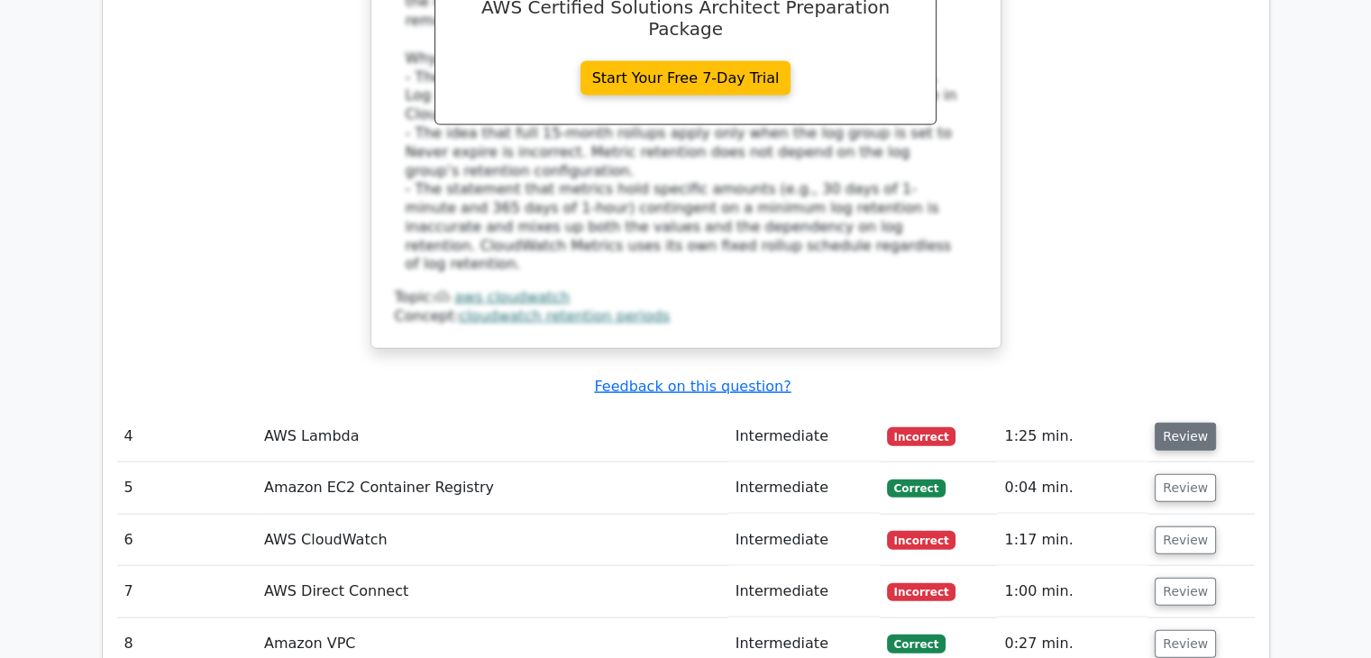
click at [1190, 423] on button "Review" at bounding box center [1185, 437] width 61 height 28
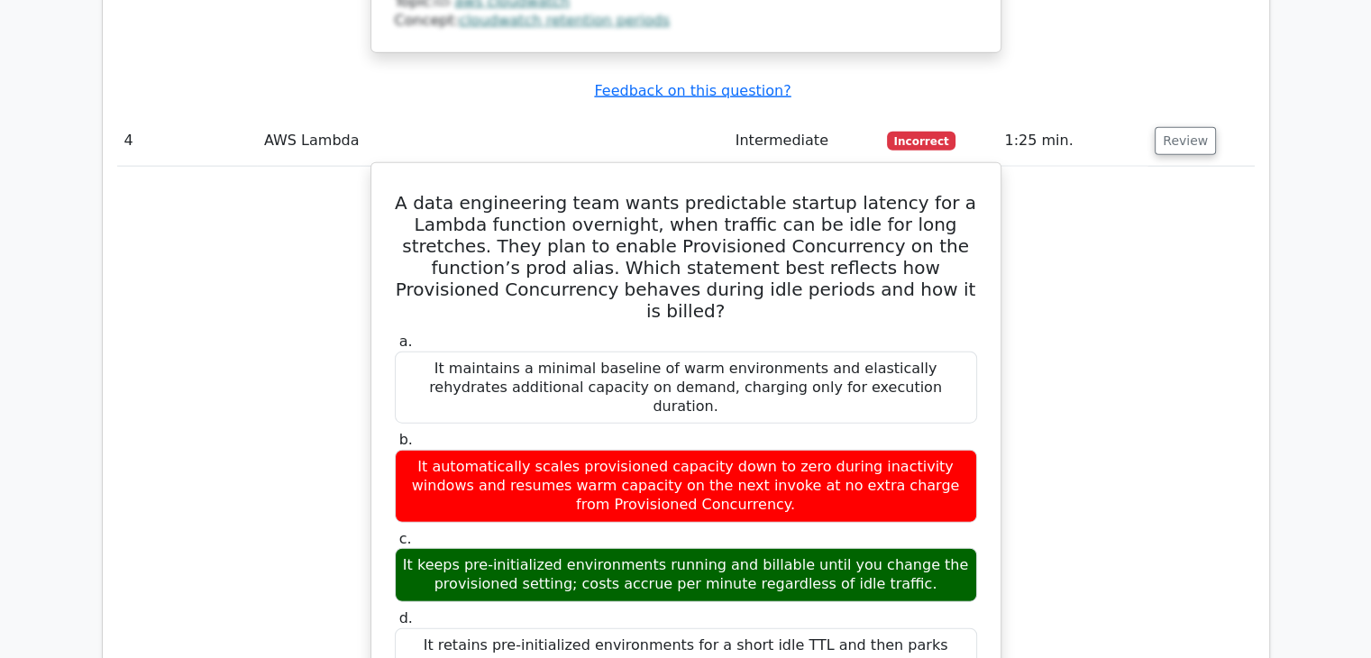
scroll to position [4147, 0]
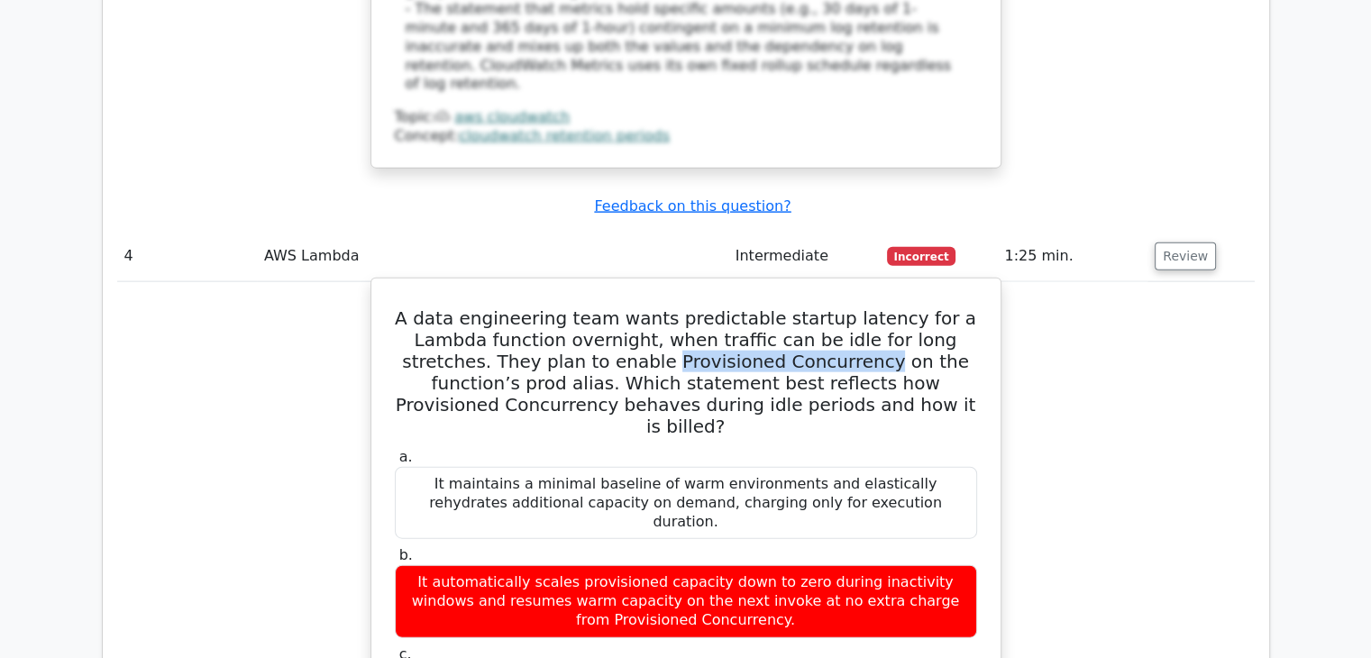
drag, startPoint x: 573, startPoint y: 114, endPoint x: 758, endPoint y: 118, distance: 184.8
click at [773, 307] on h5 "A data engineering team wants predictable startup latency for a Lambda function…" at bounding box center [686, 372] width 586 height 130
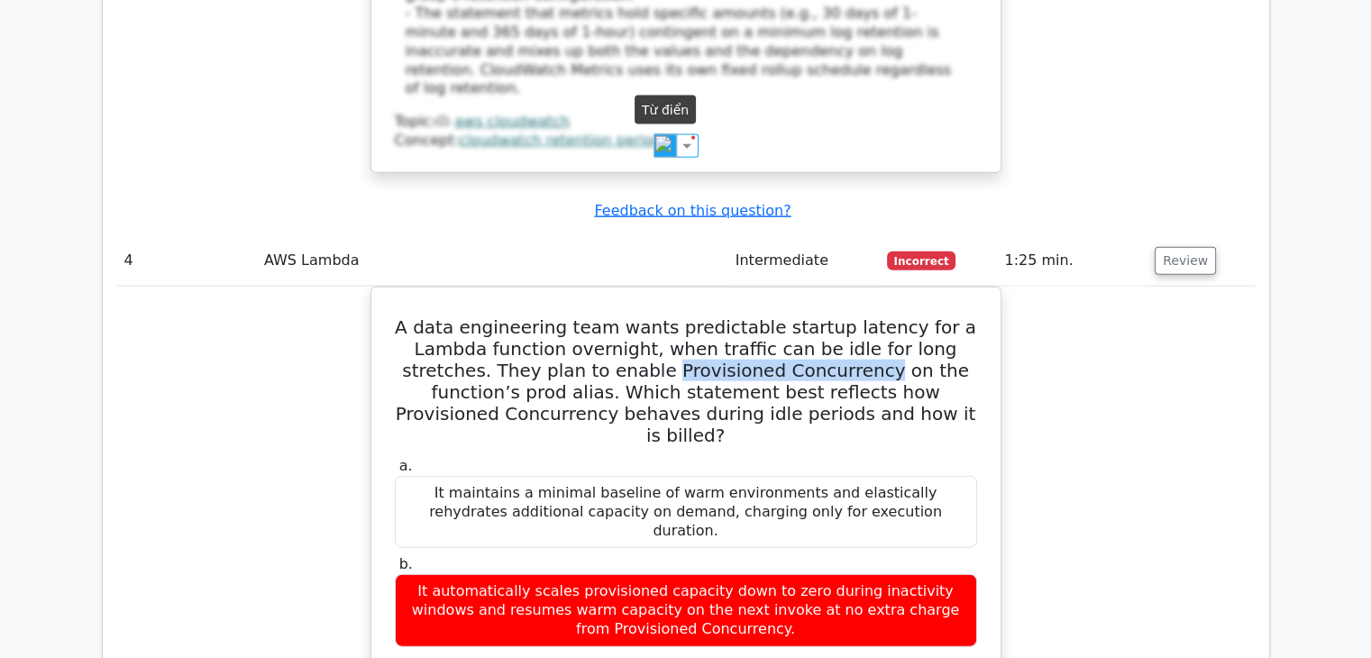
click at [664, 145] on img at bounding box center [665, 145] width 23 height 23
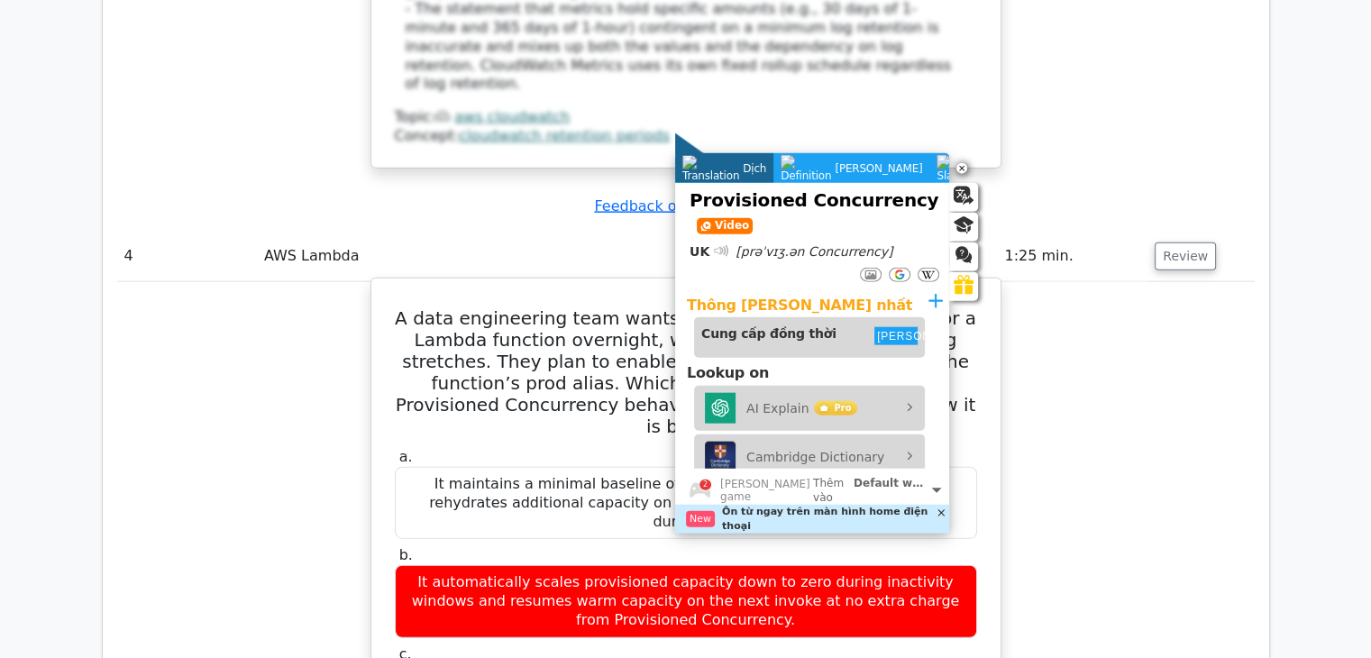
click at [548, 307] on h5 "A data engineering team wants predictable startup latency for a Lambda function…" at bounding box center [686, 372] width 586 height 130
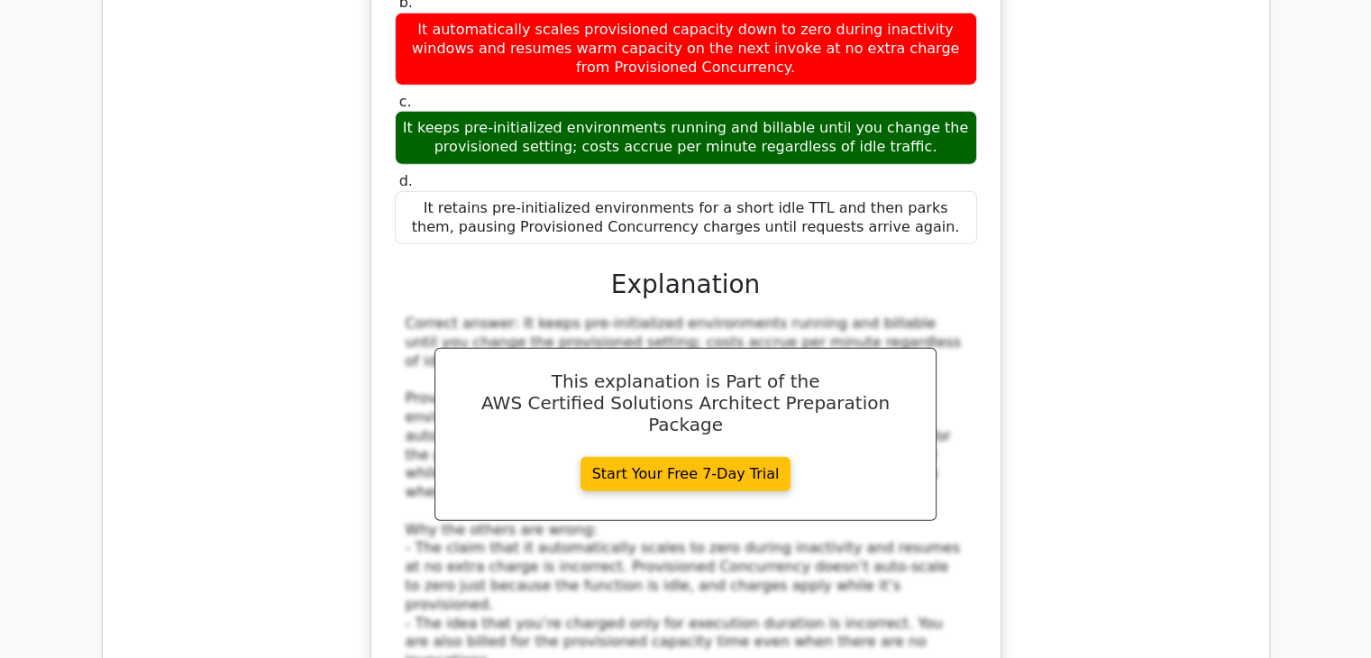
scroll to position [4958, 0]
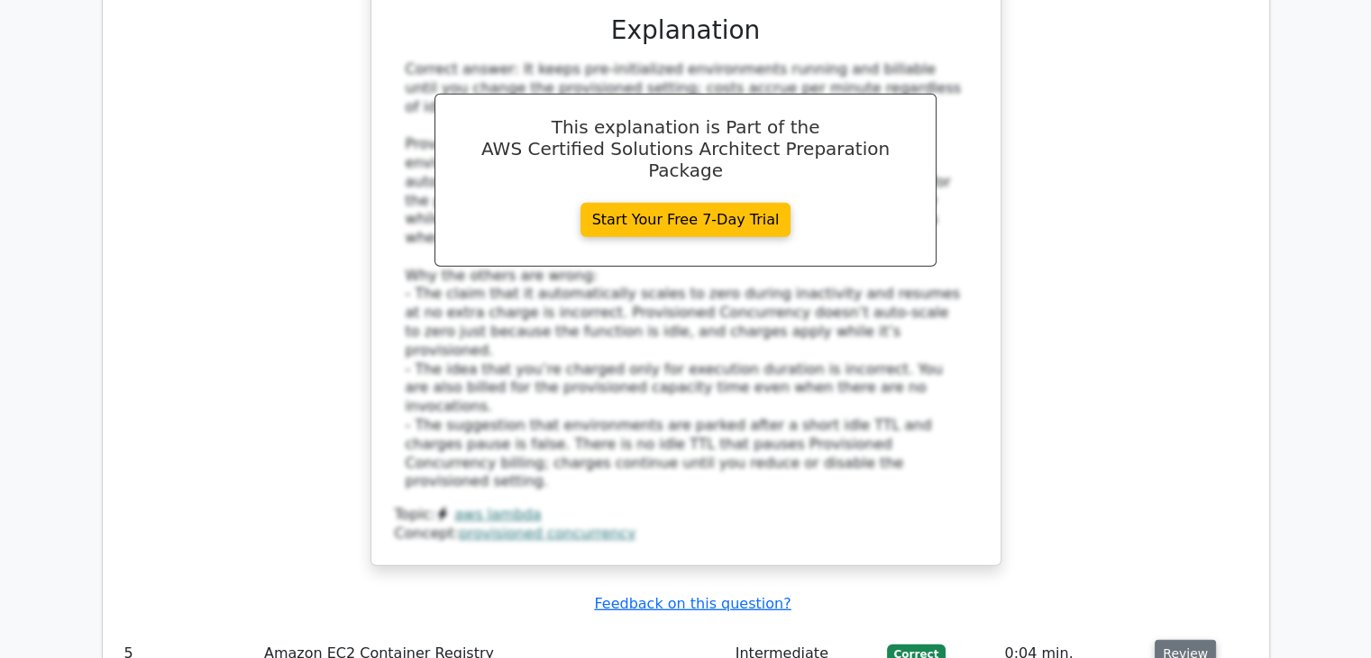
click at [1162, 640] on button "Review" at bounding box center [1185, 654] width 61 height 28
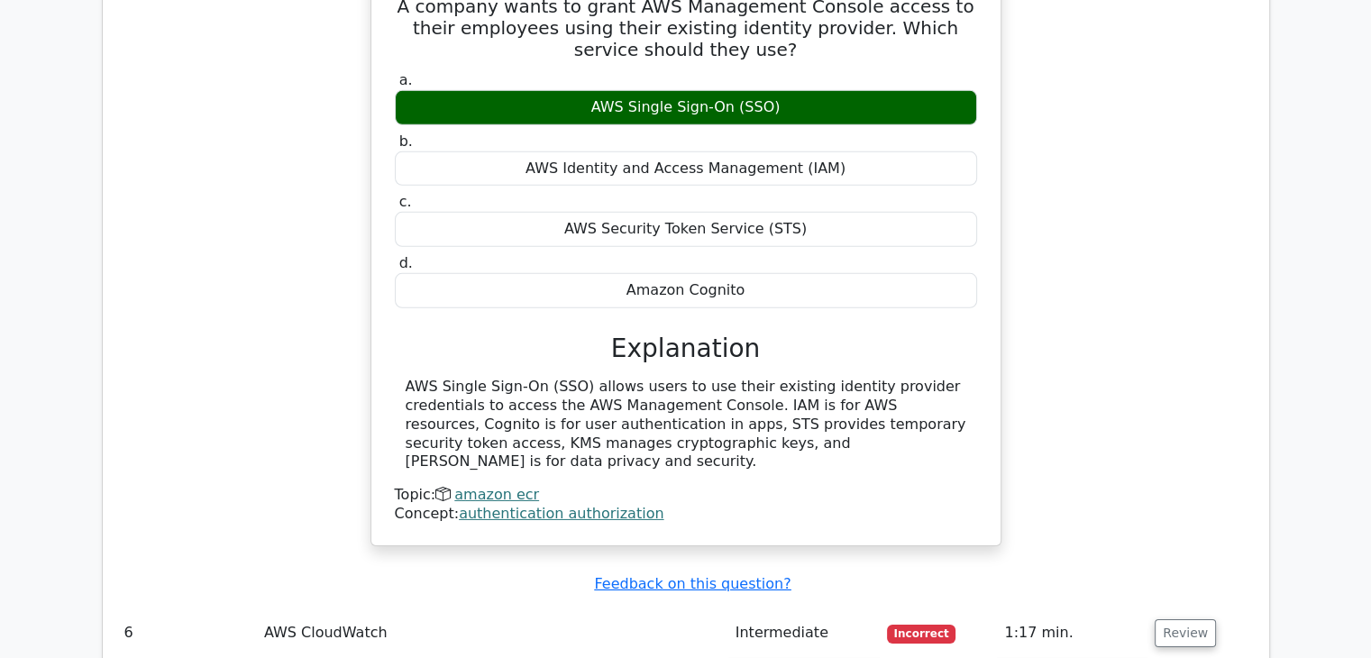
scroll to position [5679, 0]
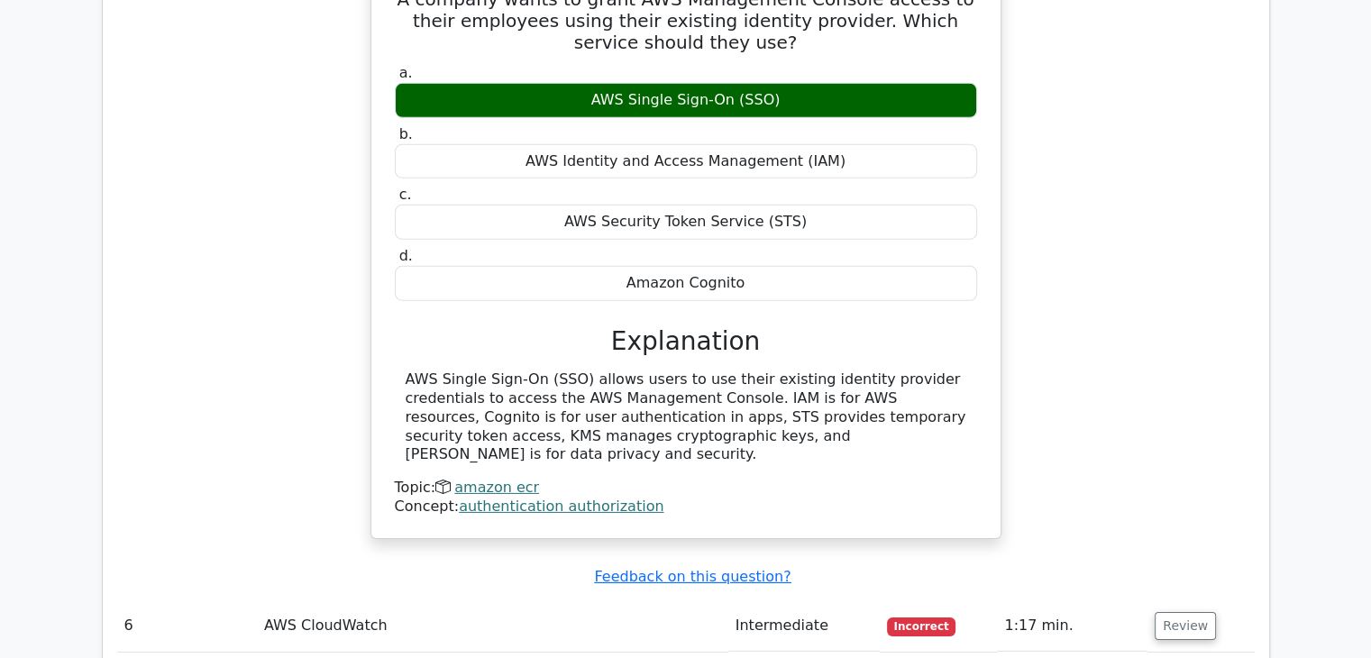
click at [1148, 600] on td "Review" at bounding box center [1201, 625] width 106 height 51
click at [1175, 612] on button "Review" at bounding box center [1185, 626] width 61 height 28
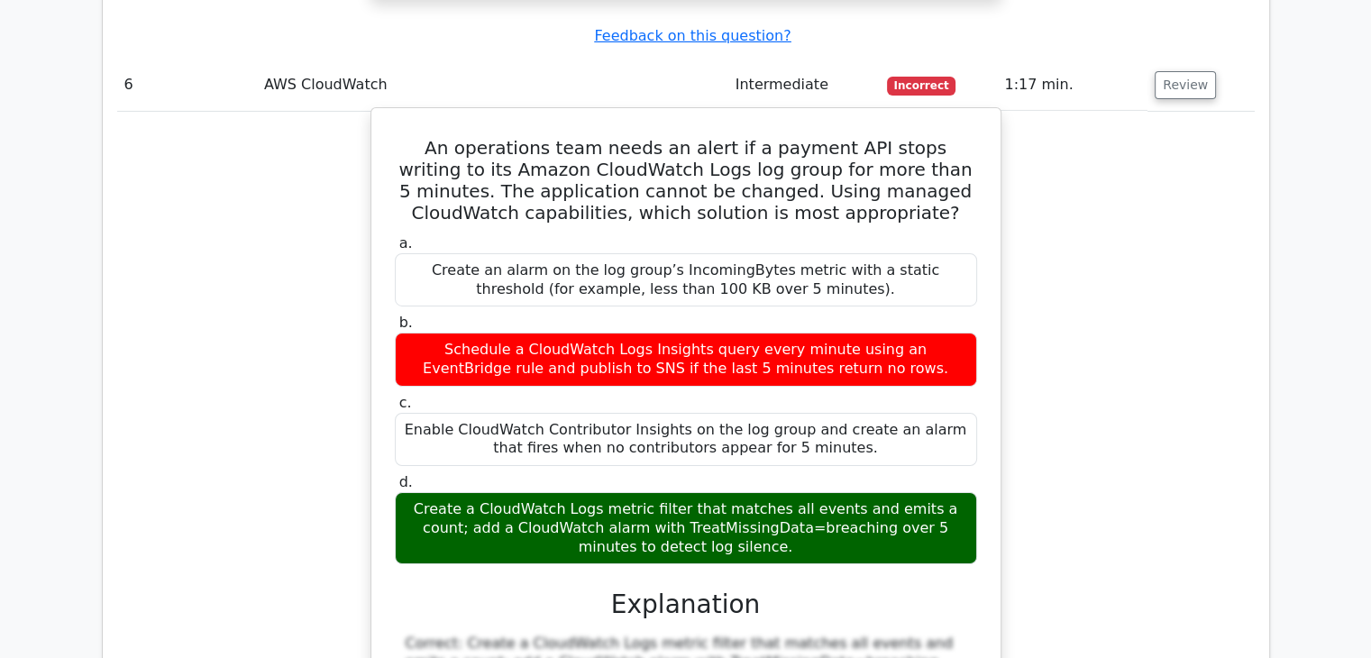
scroll to position [6580, 0]
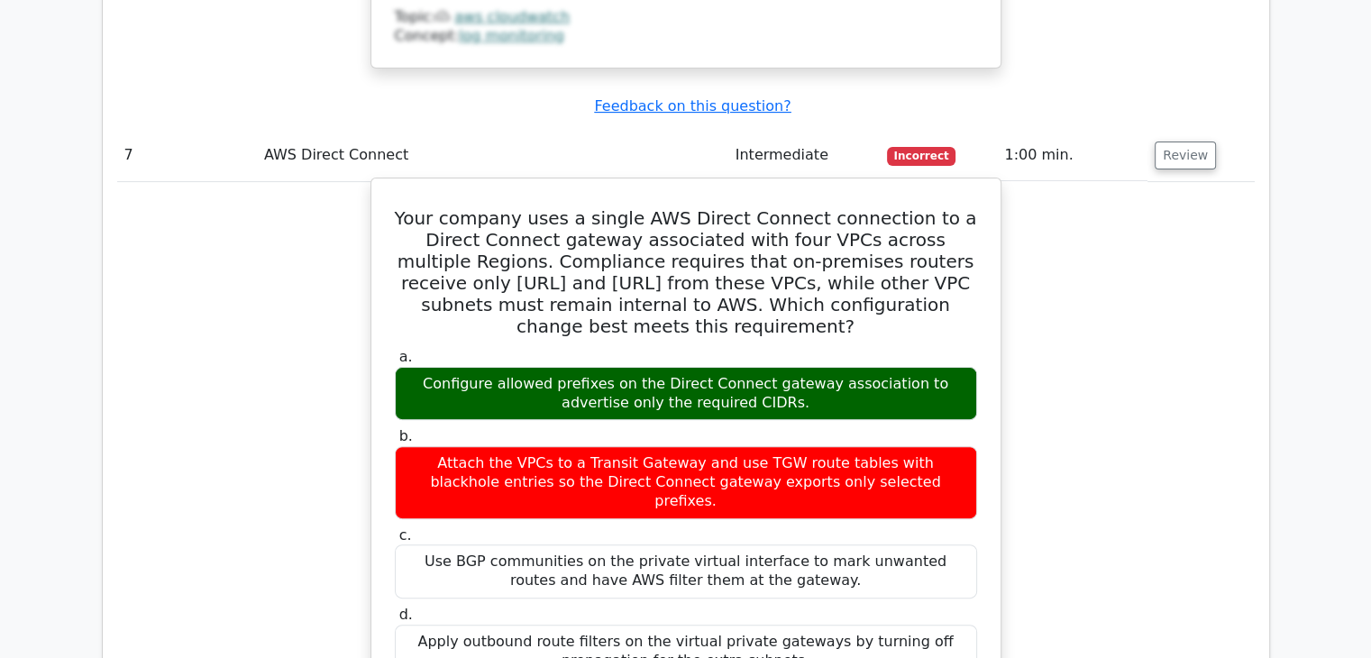
scroll to position [7121, 0]
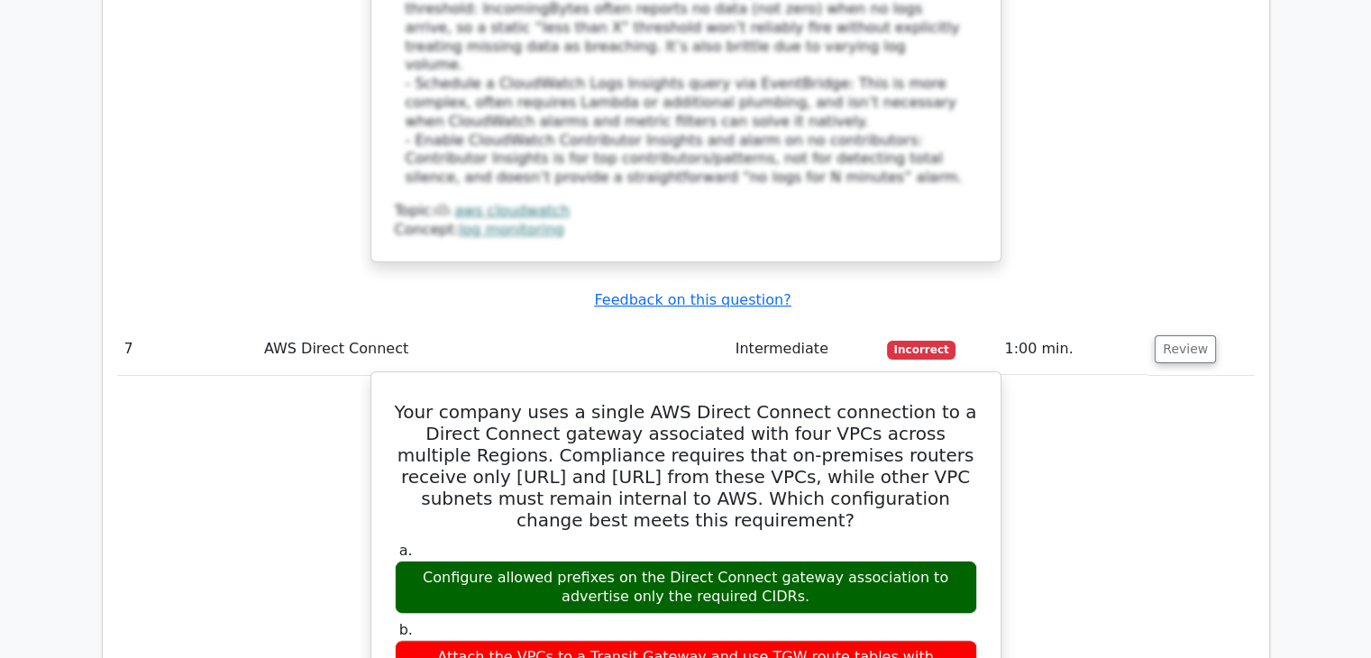
click at [753, 401] on h5 "Your company uses a single AWS Direct Connect connection to a Direct Connect ga…" at bounding box center [686, 466] width 586 height 130
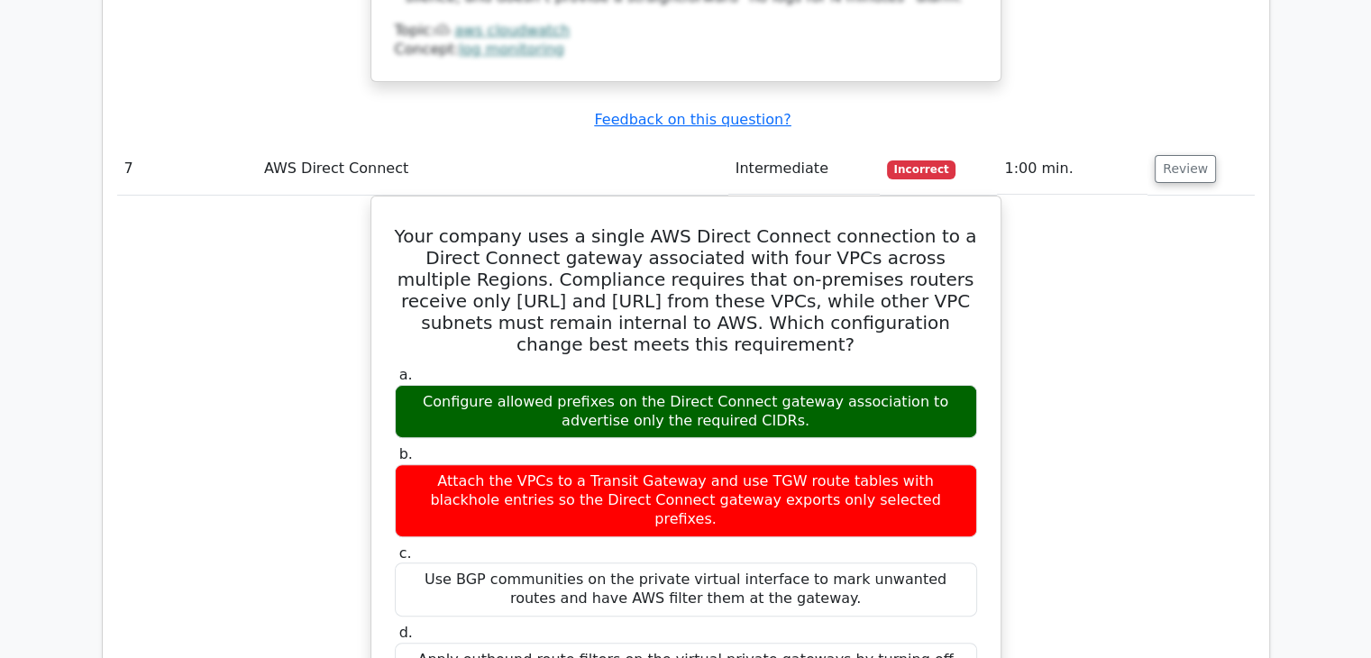
scroll to position [6940, 0]
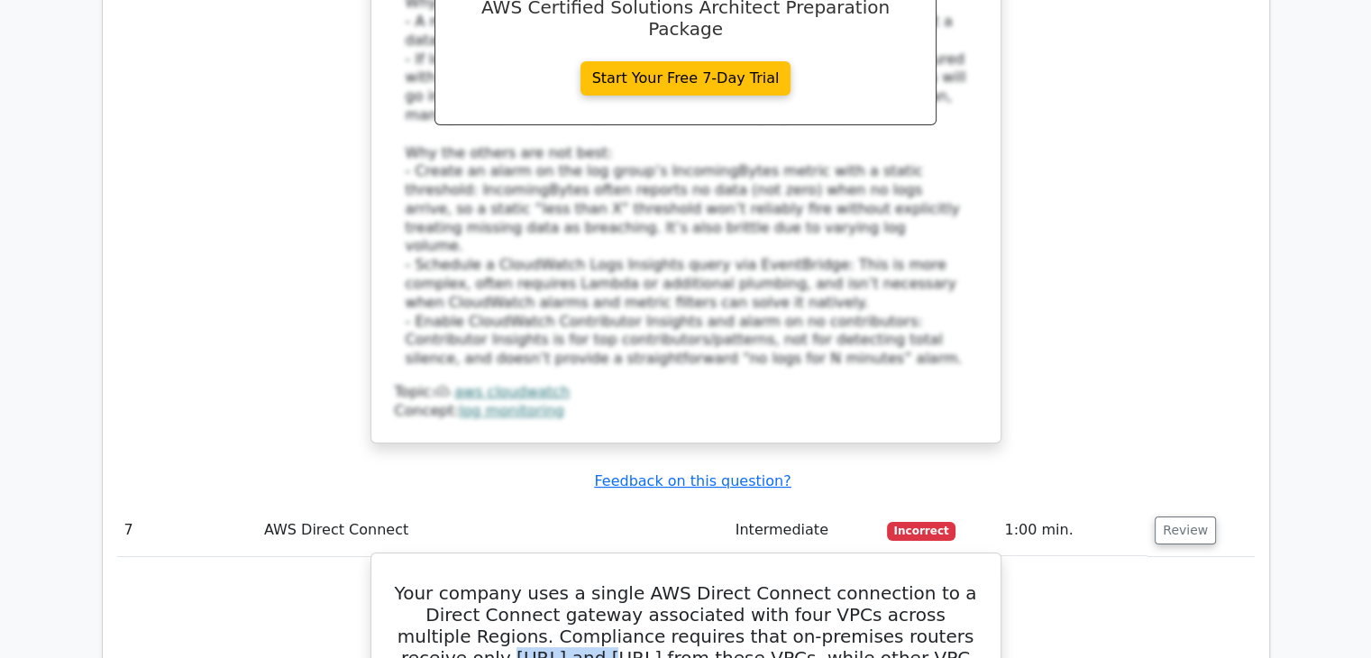
drag, startPoint x: 887, startPoint y: 209, endPoint x: 977, endPoint y: 206, distance: 90.2
click at [977, 582] on h5 "Your company uses a single AWS Direct Connect connection to a Direct Connect ga…" at bounding box center [686, 647] width 586 height 130
click at [826, 582] on h5 "Your company uses a single AWS Direct Connect connection to a Direct Connect ga…" at bounding box center [686, 647] width 586 height 130
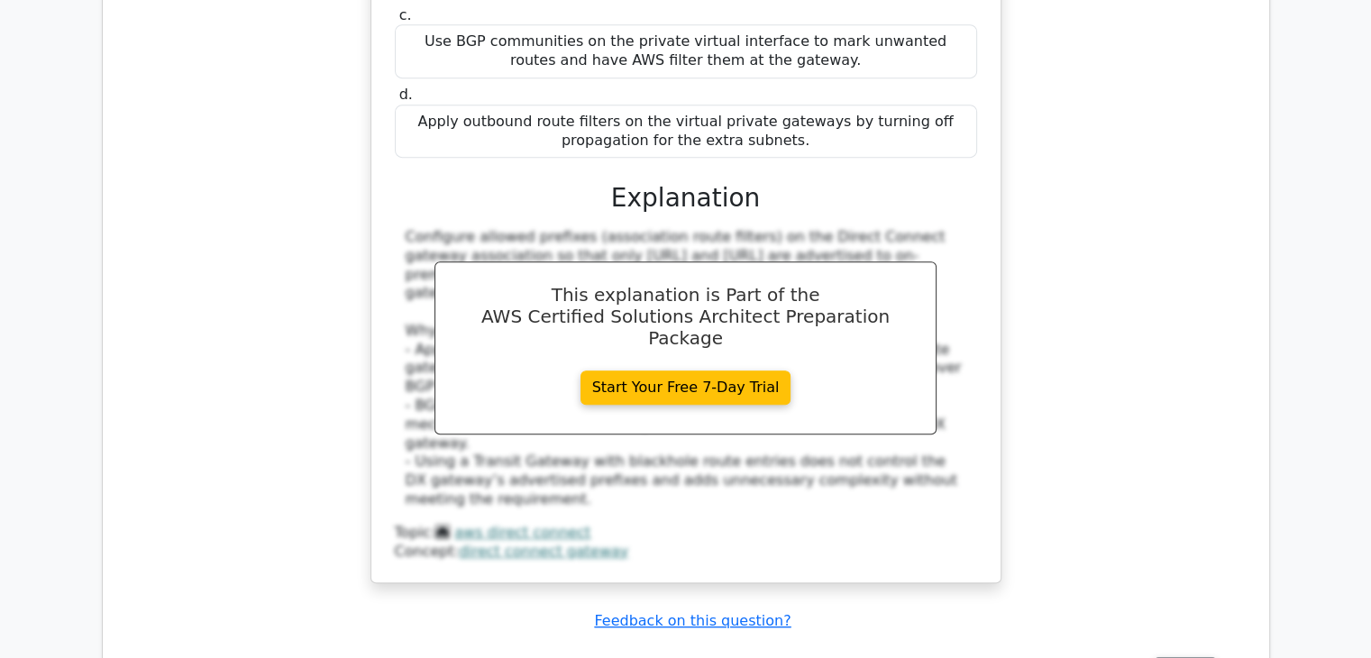
scroll to position [7841, 0]
click at [1172, 655] on button "Review" at bounding box center [1185, 669] width 61 height 28
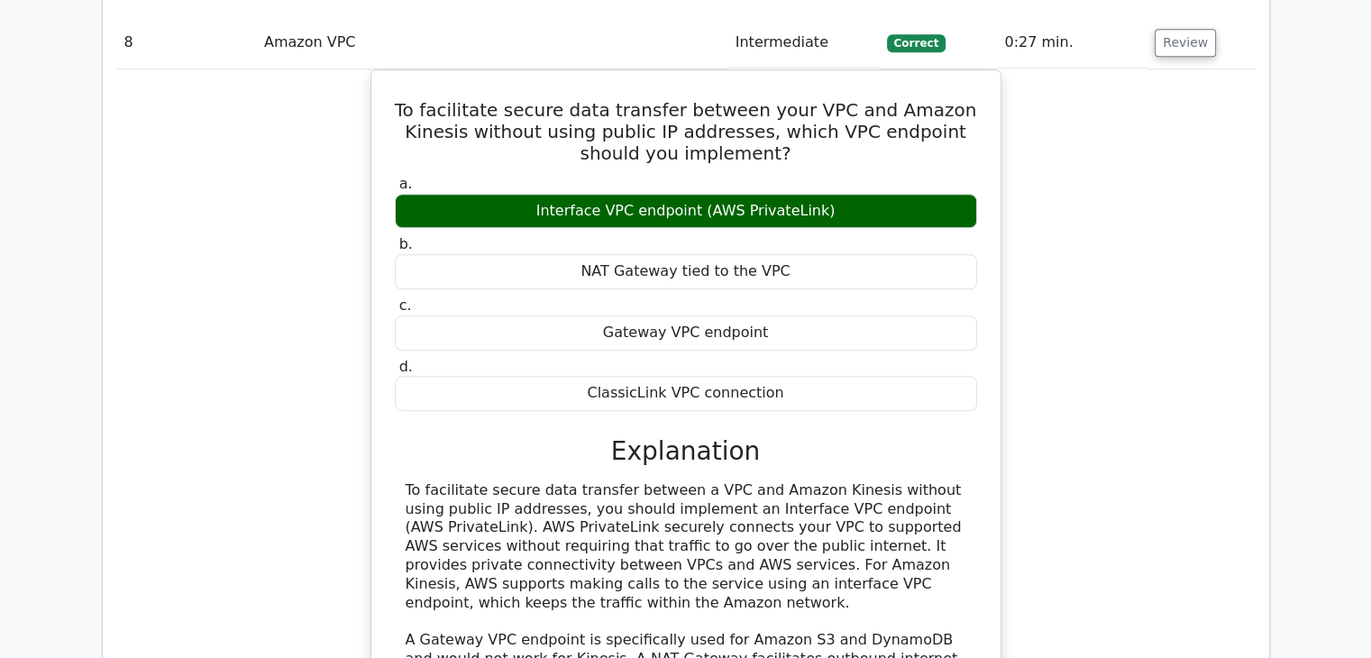
scroll to position [8472, 0]
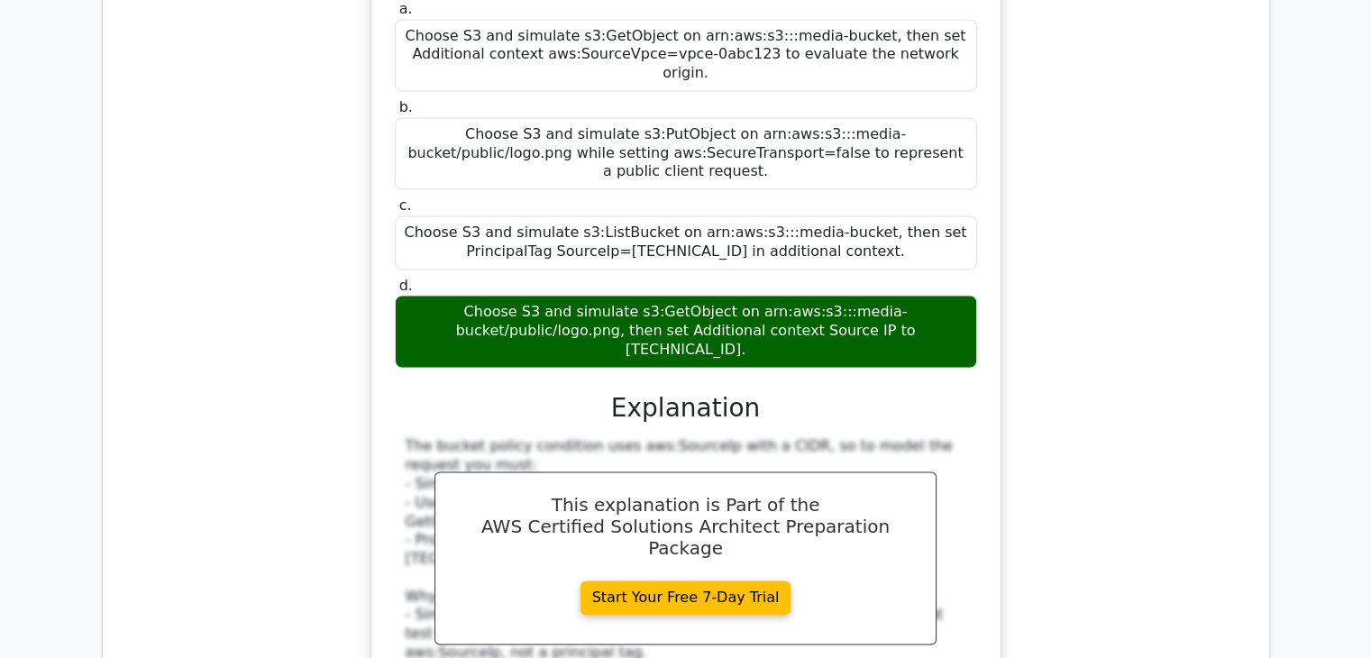
scroll to position [9554, 0]
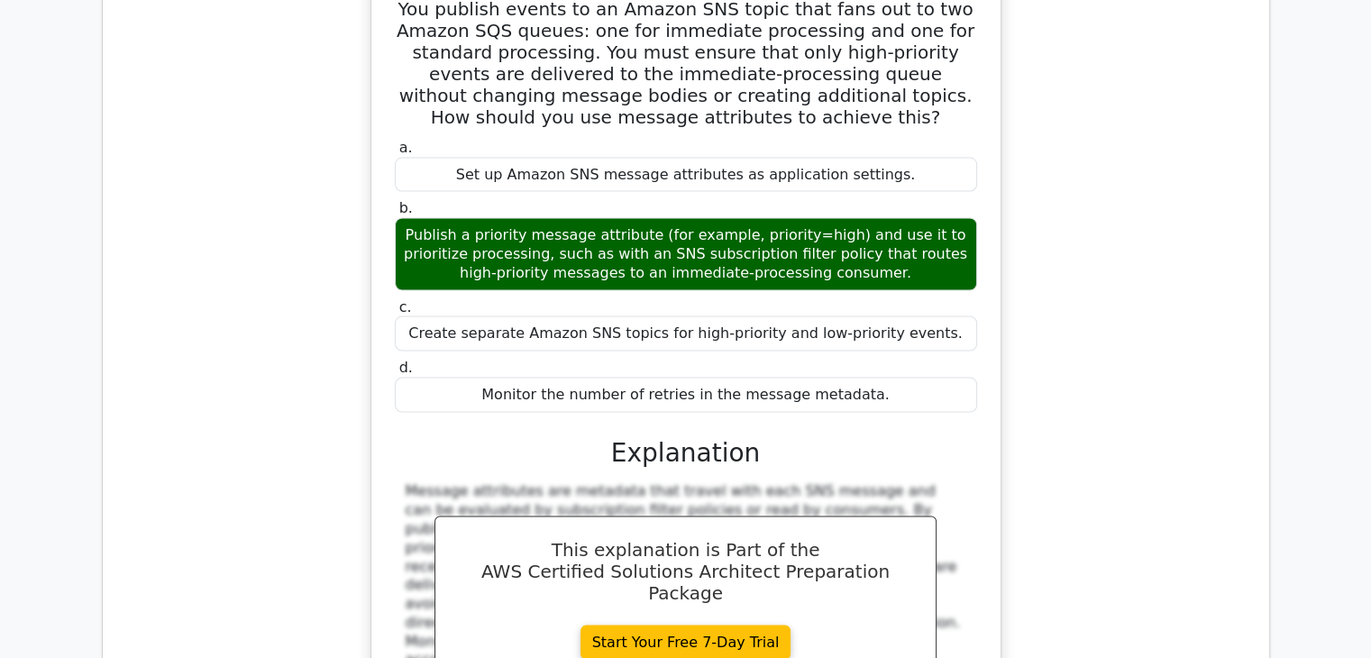
scroll to position [10636, 0]
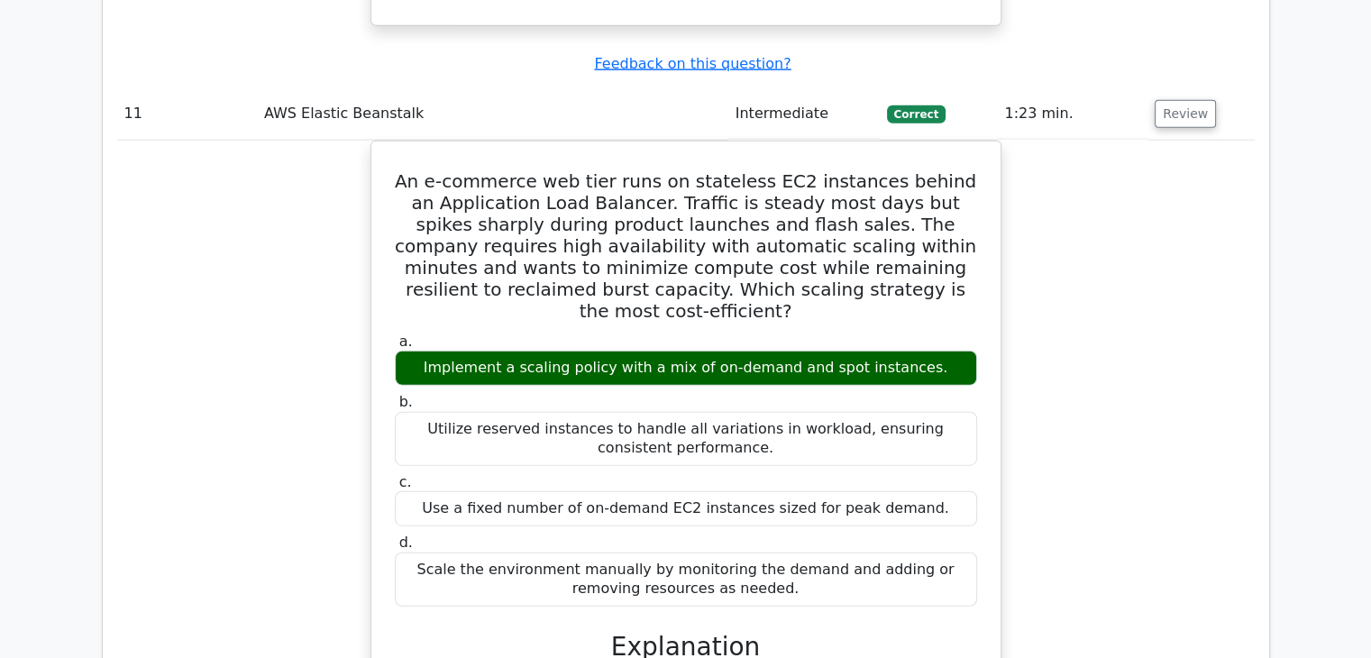
scroll to position [11267, 0]
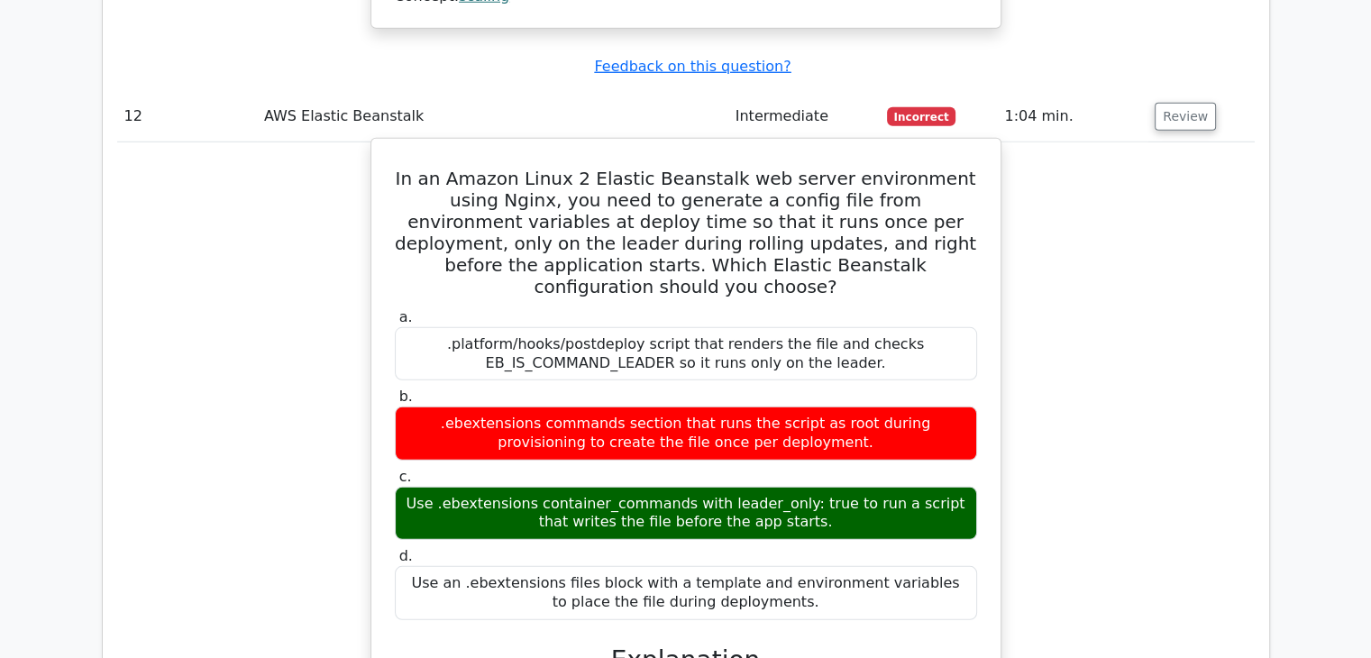
scroll to position [12349, 0]
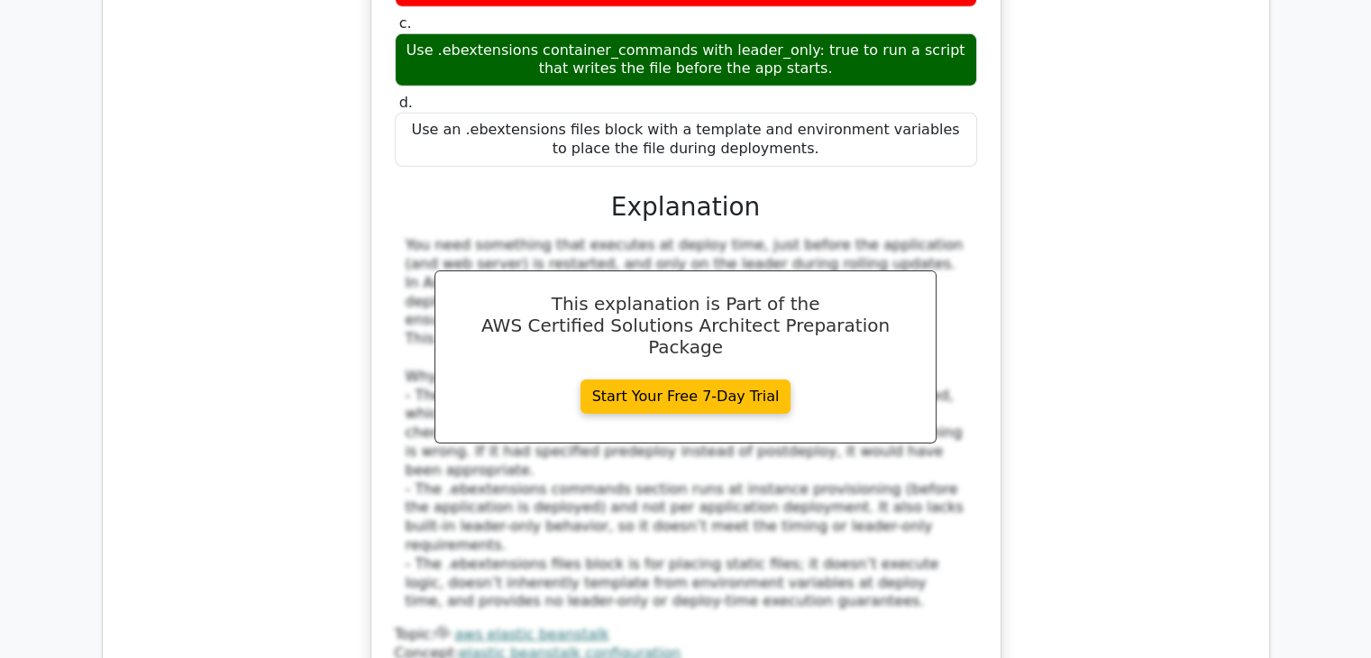
scroll to position [12619, 0]
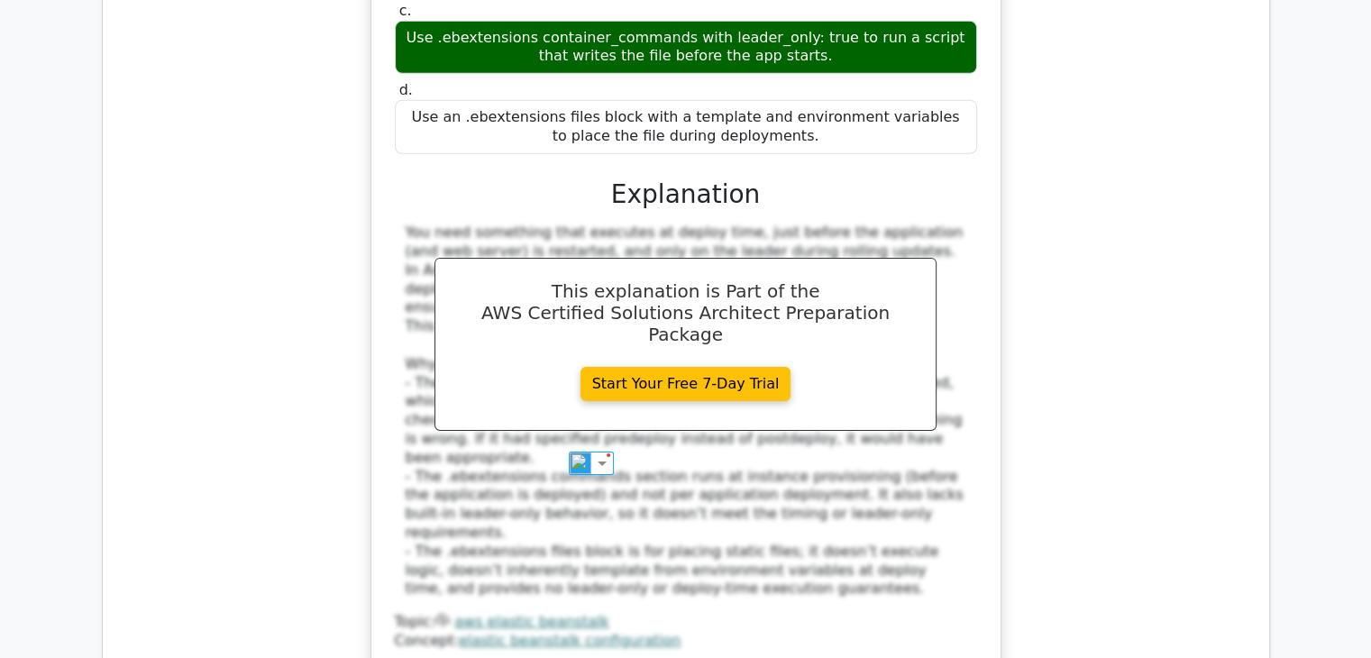
click at [553, 443] on div at bounding box center [553, 443] width 0 height 0
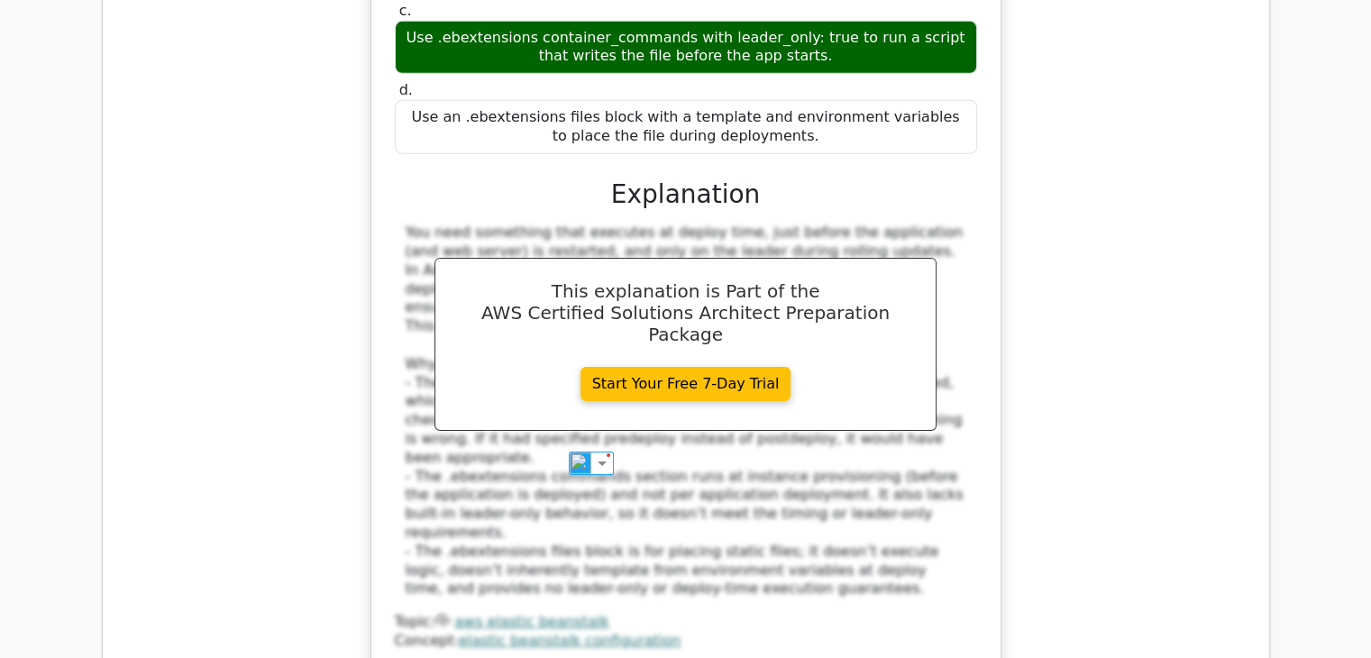
click at [583, 443] on div at bounding box center [583, 443] width 0 height 0
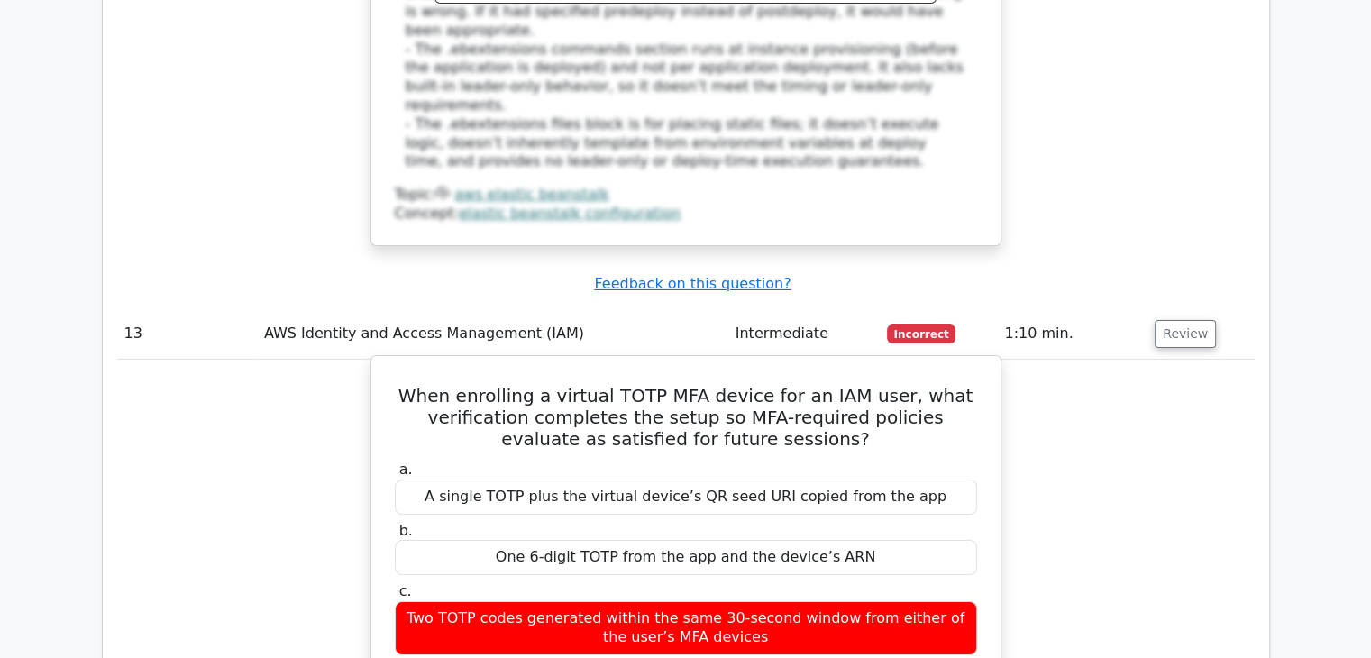
scroll to position [13160, 0]
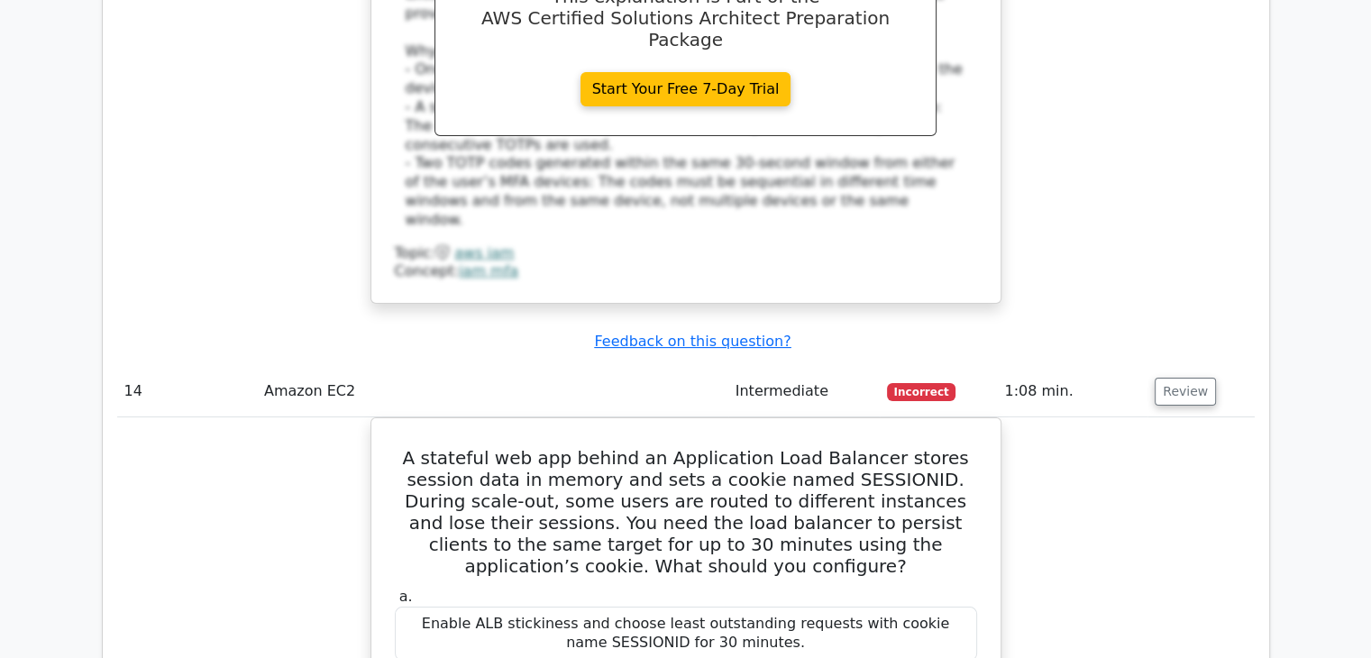
scroll to position [13881, 0]
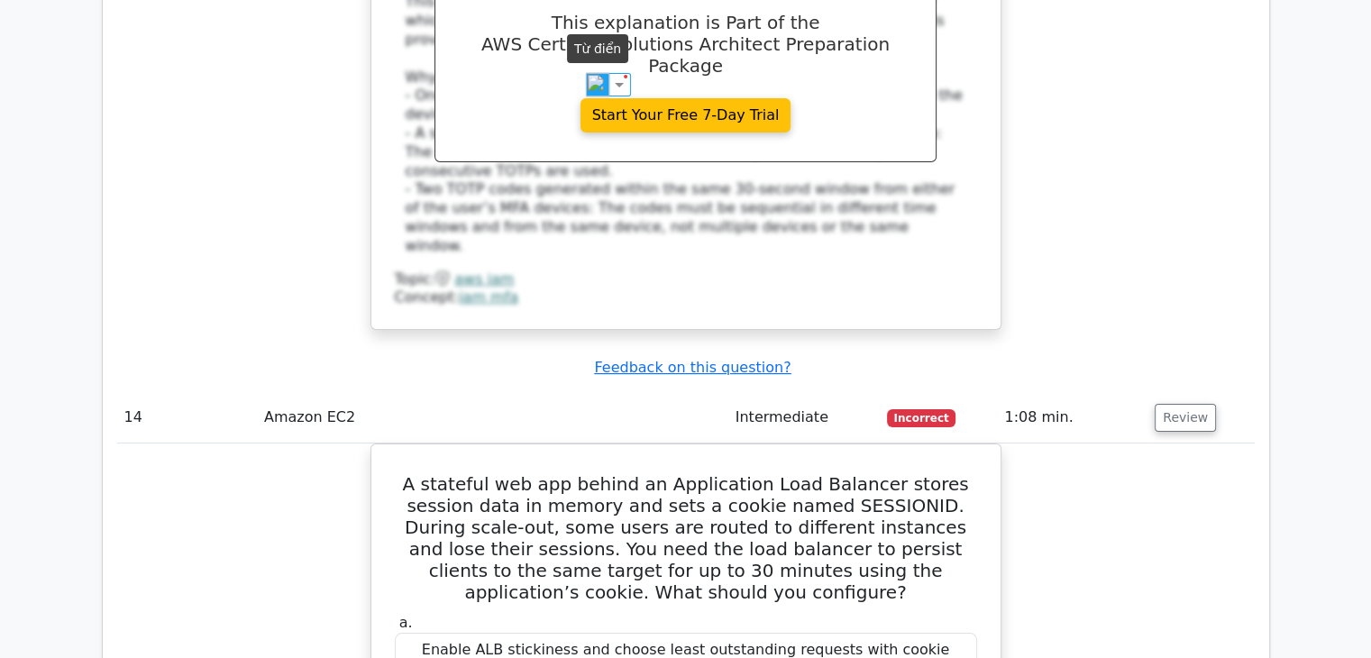
click at [587, 87] on img at bounding box center [597, 84] width 23 height 23
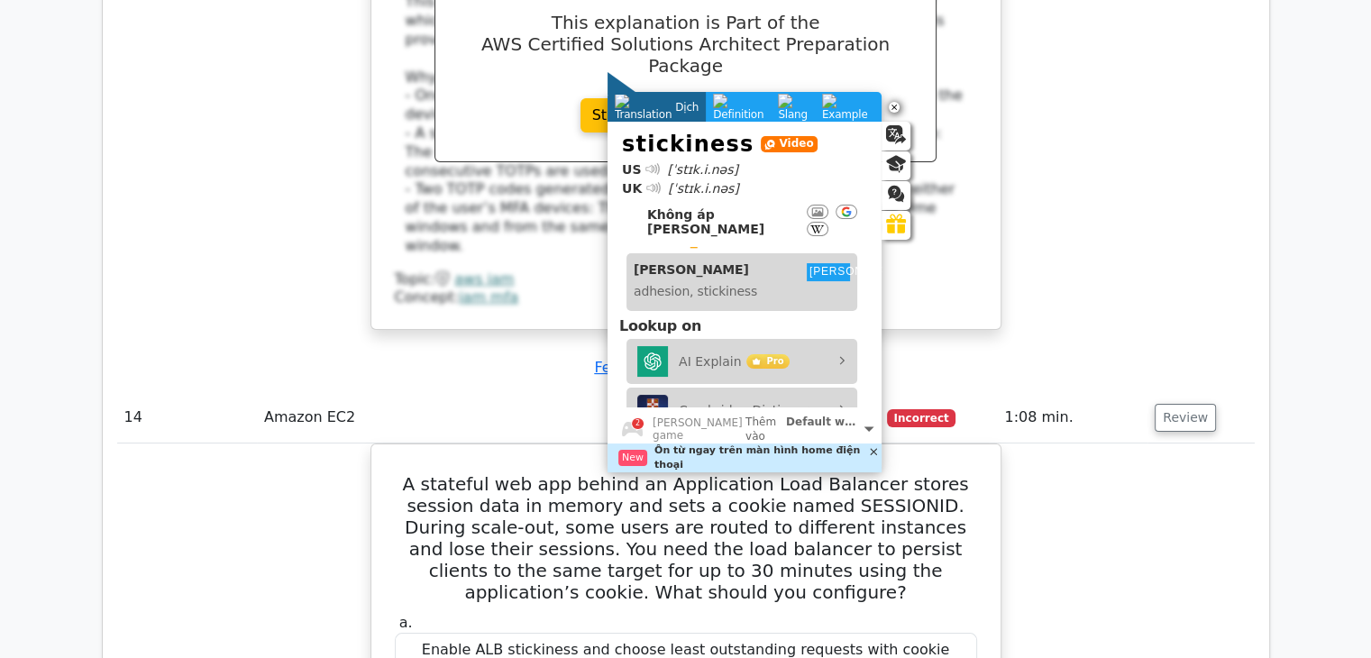
scroll to position [90, 0]
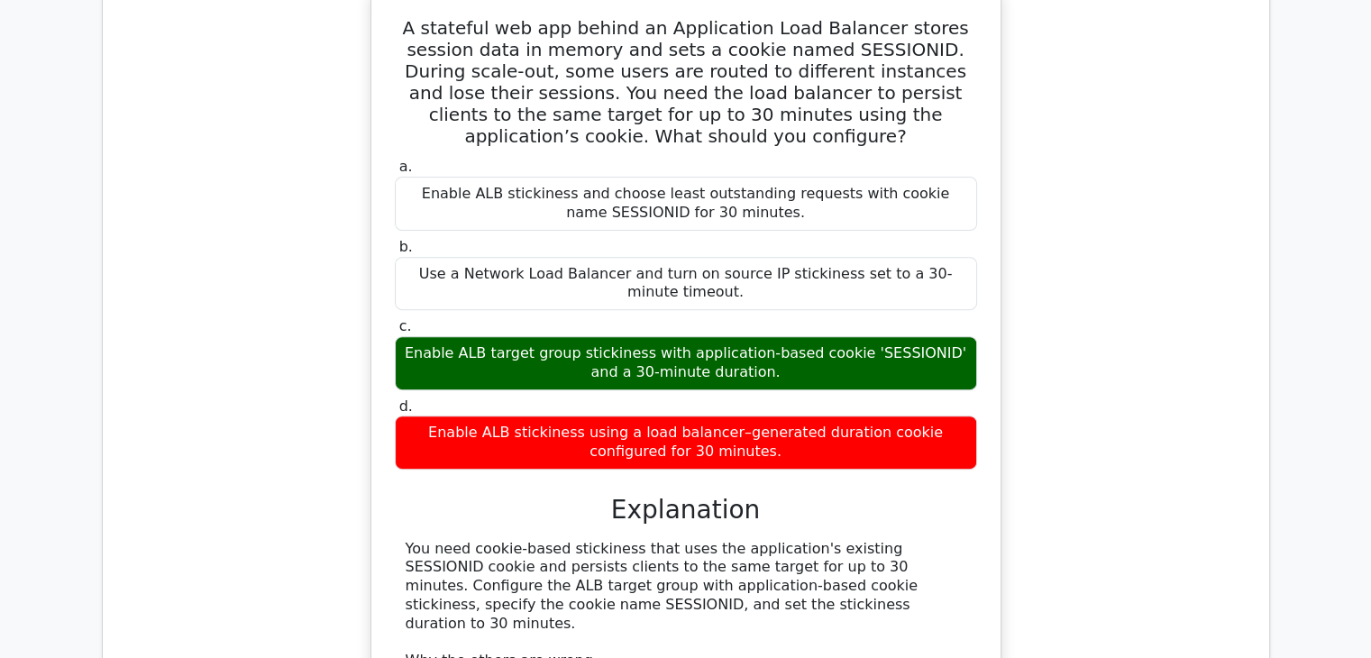
scroll to position [14332, 0]
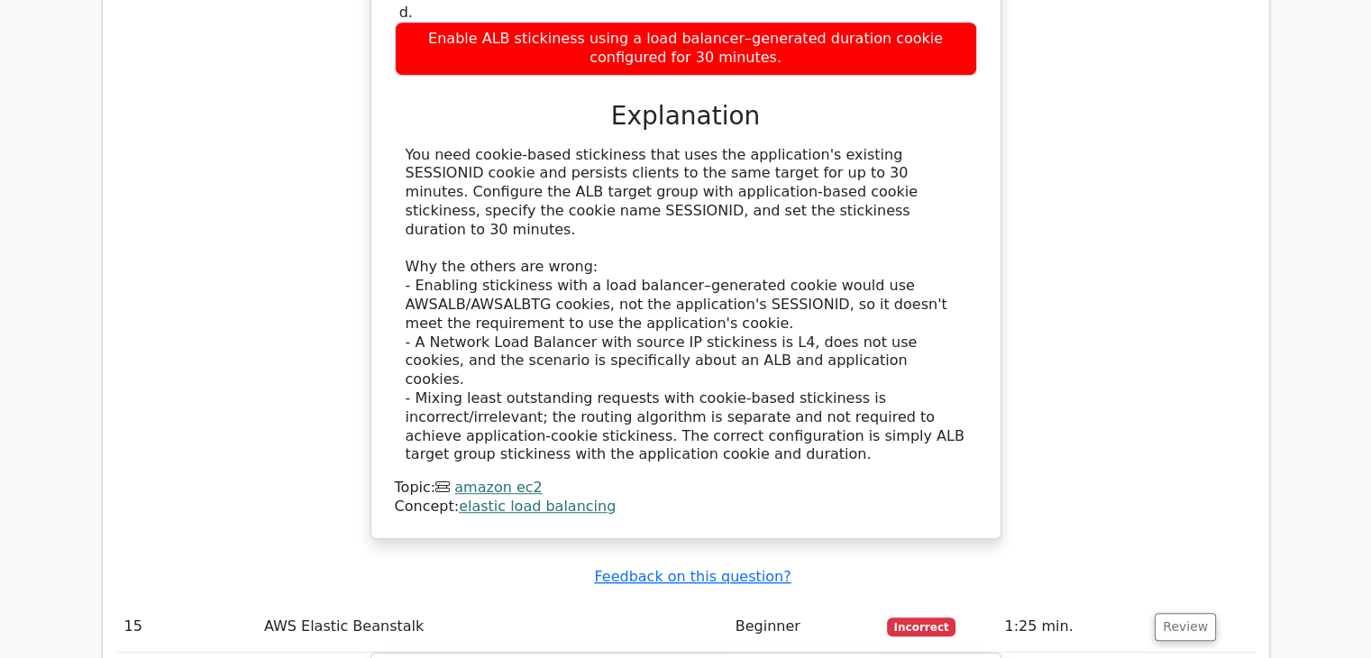
scroll to position [14512, 0]
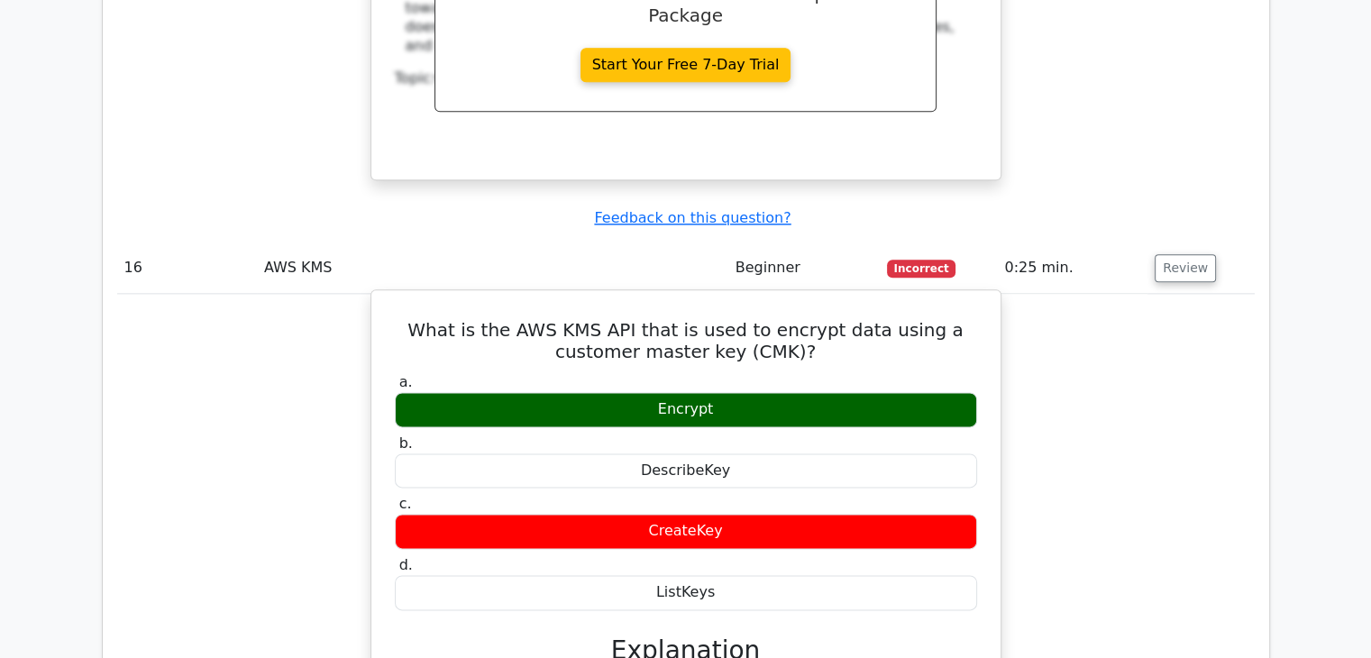
scroll to position [15954, 0]
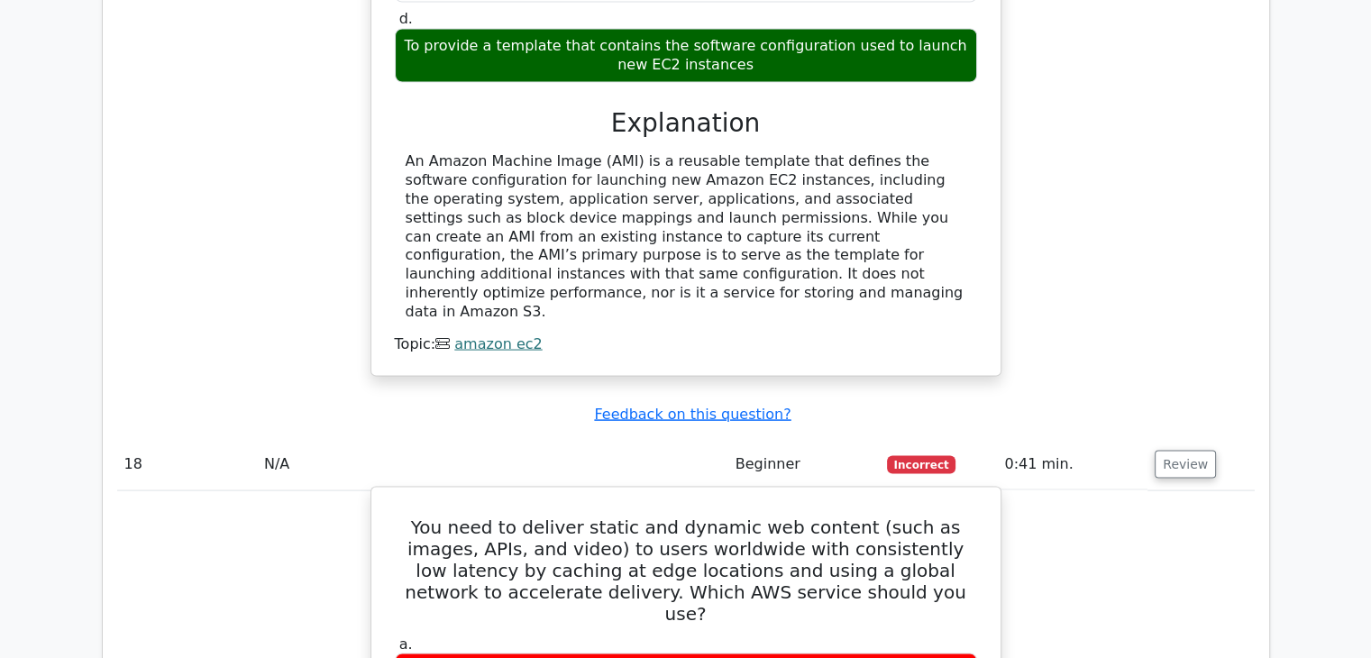
scroll to position [17306, 0]
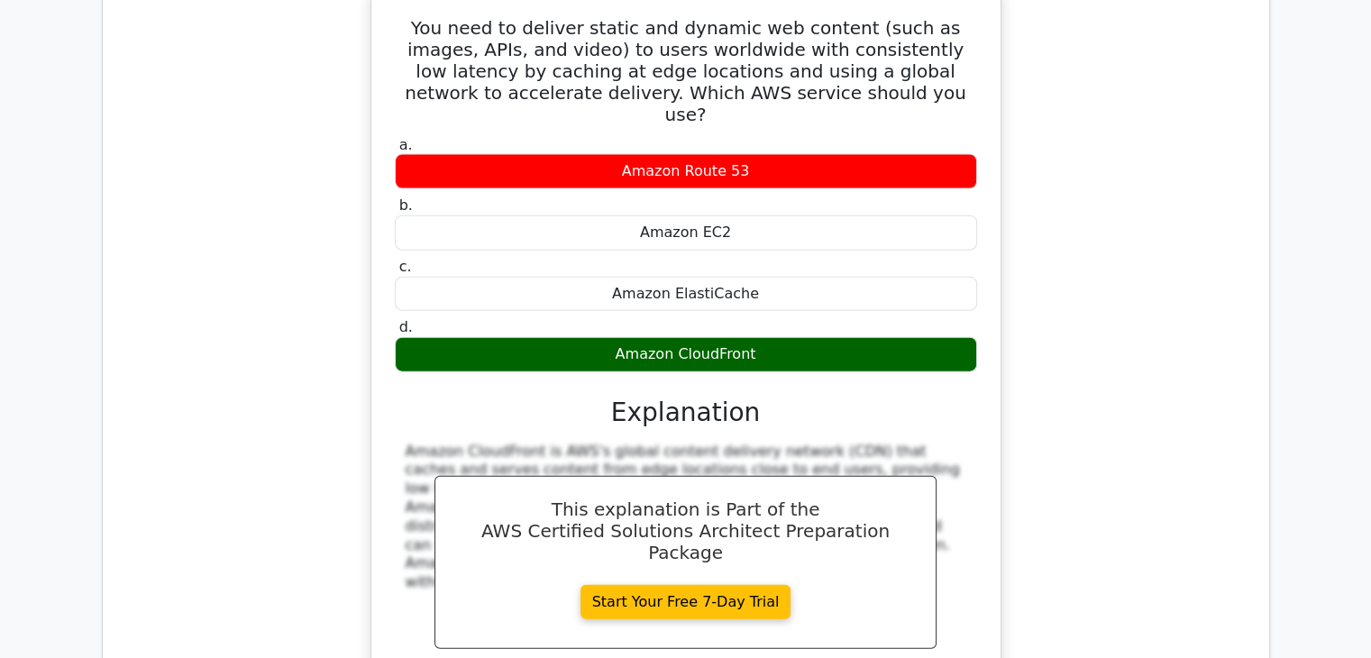
scroll to position [18028, 0]
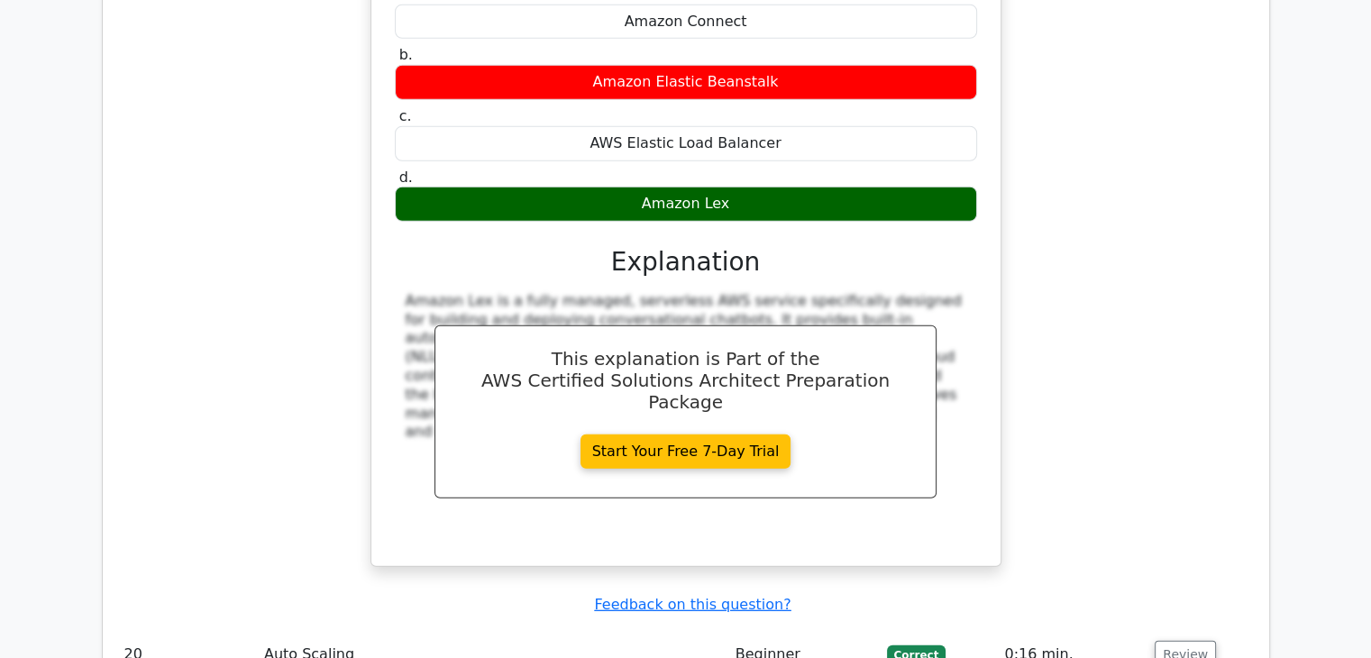
scroll to position [19290, 0]
